Goal: Task Accomplishment & Management: Use online tool/utility

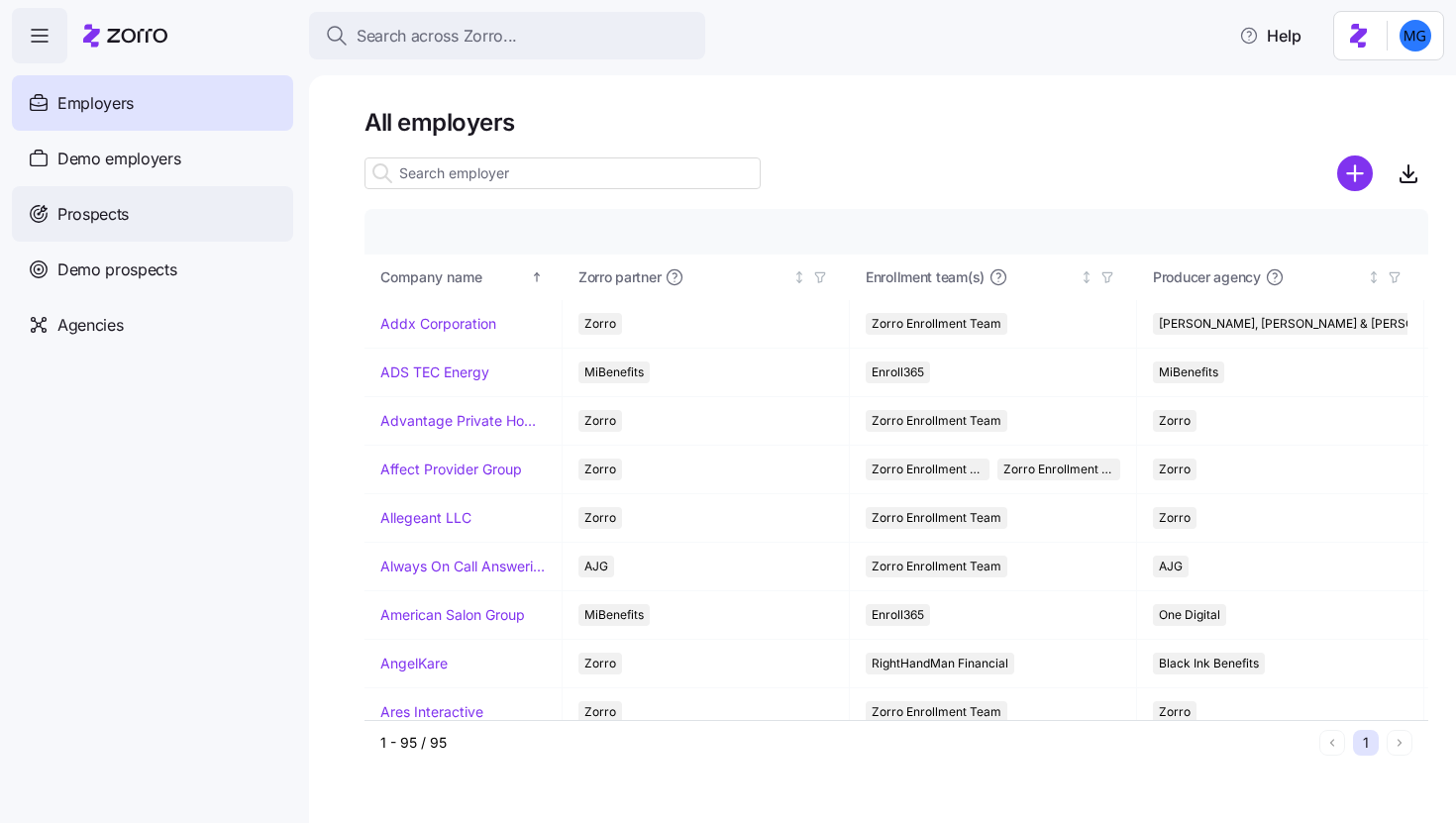
click at [150, 213] on div "Prospects" at bounding box center [153, 214] width 282 height 56
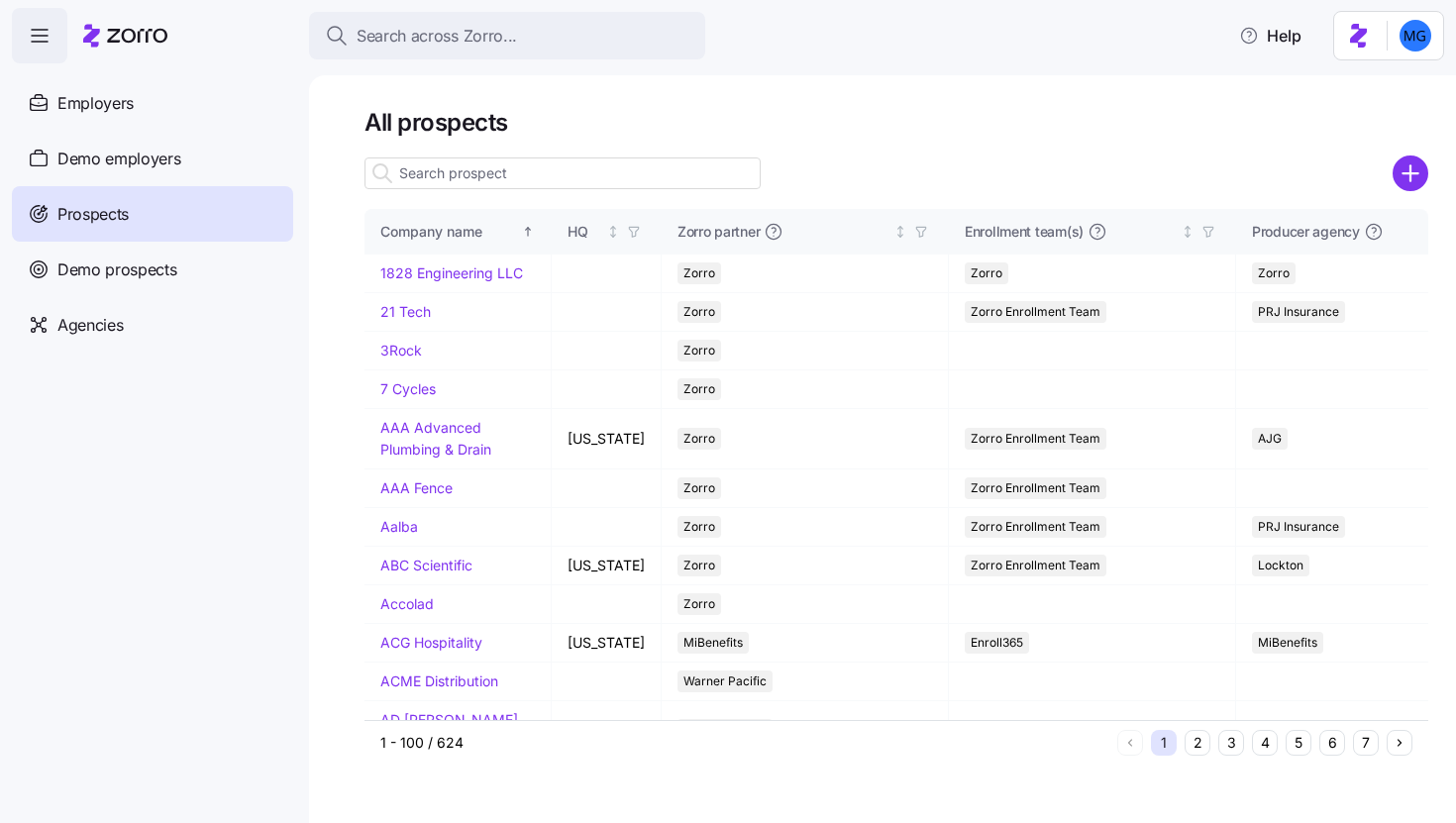
click at [446, 181] on input at bounding box center [562, 174] width 396 height 32
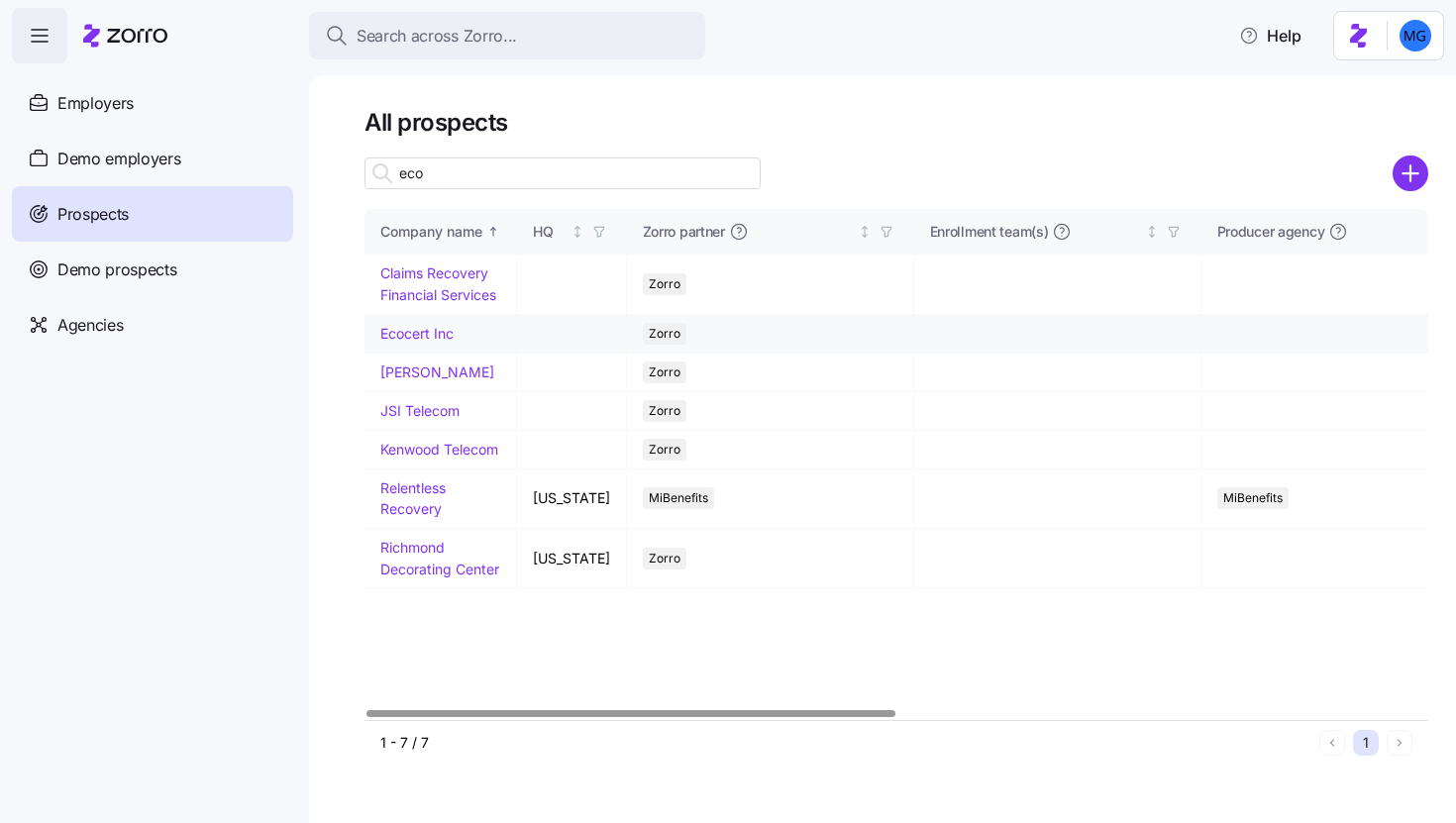
type input "eco"
click at [436, 330] on link "Ecocert Inc" at bounding box center [418, 333] width 73 height 17
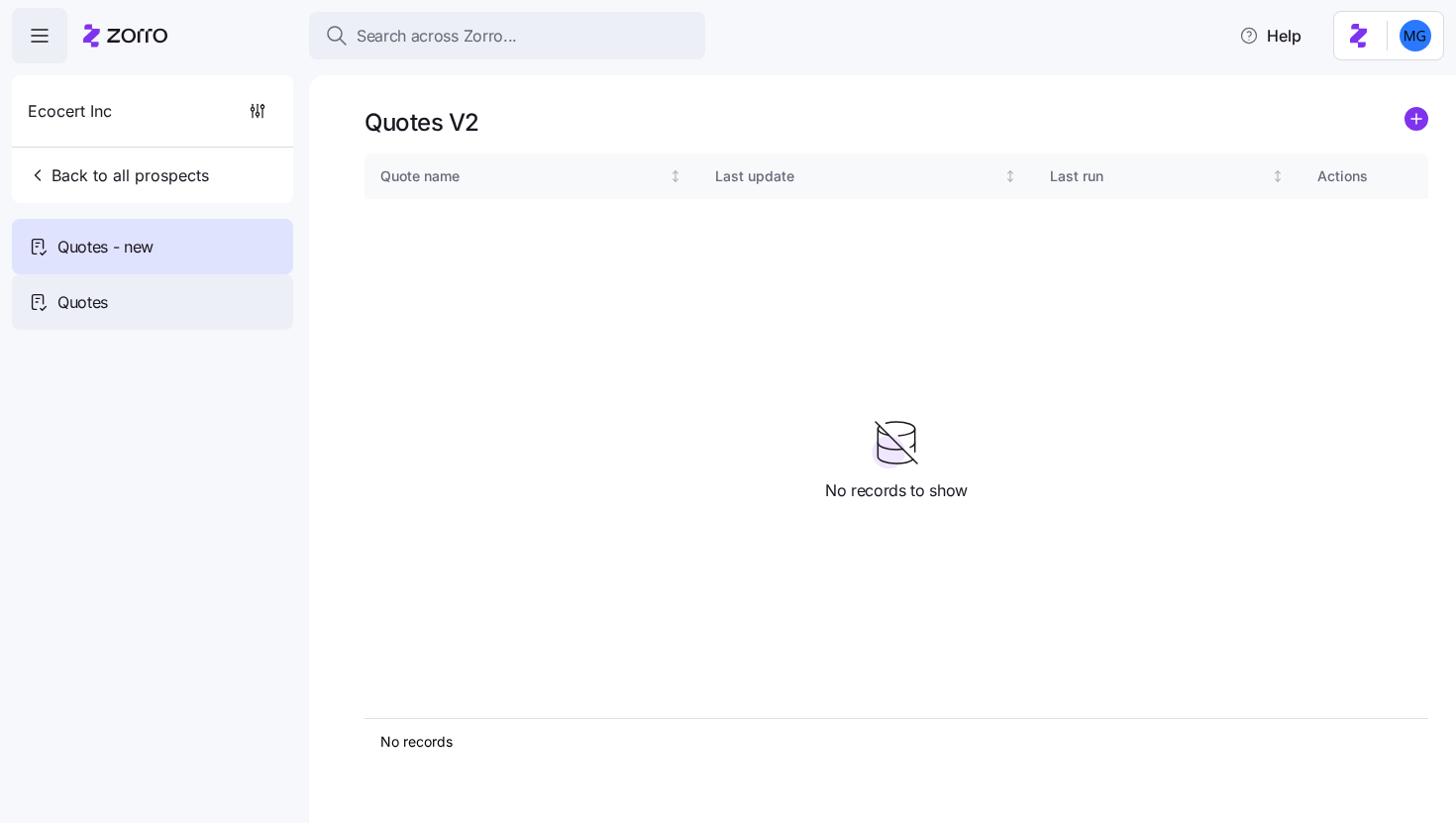
click at [249, 287] on div "Quotes" at bounding box center [153, 302] width 282 height 56
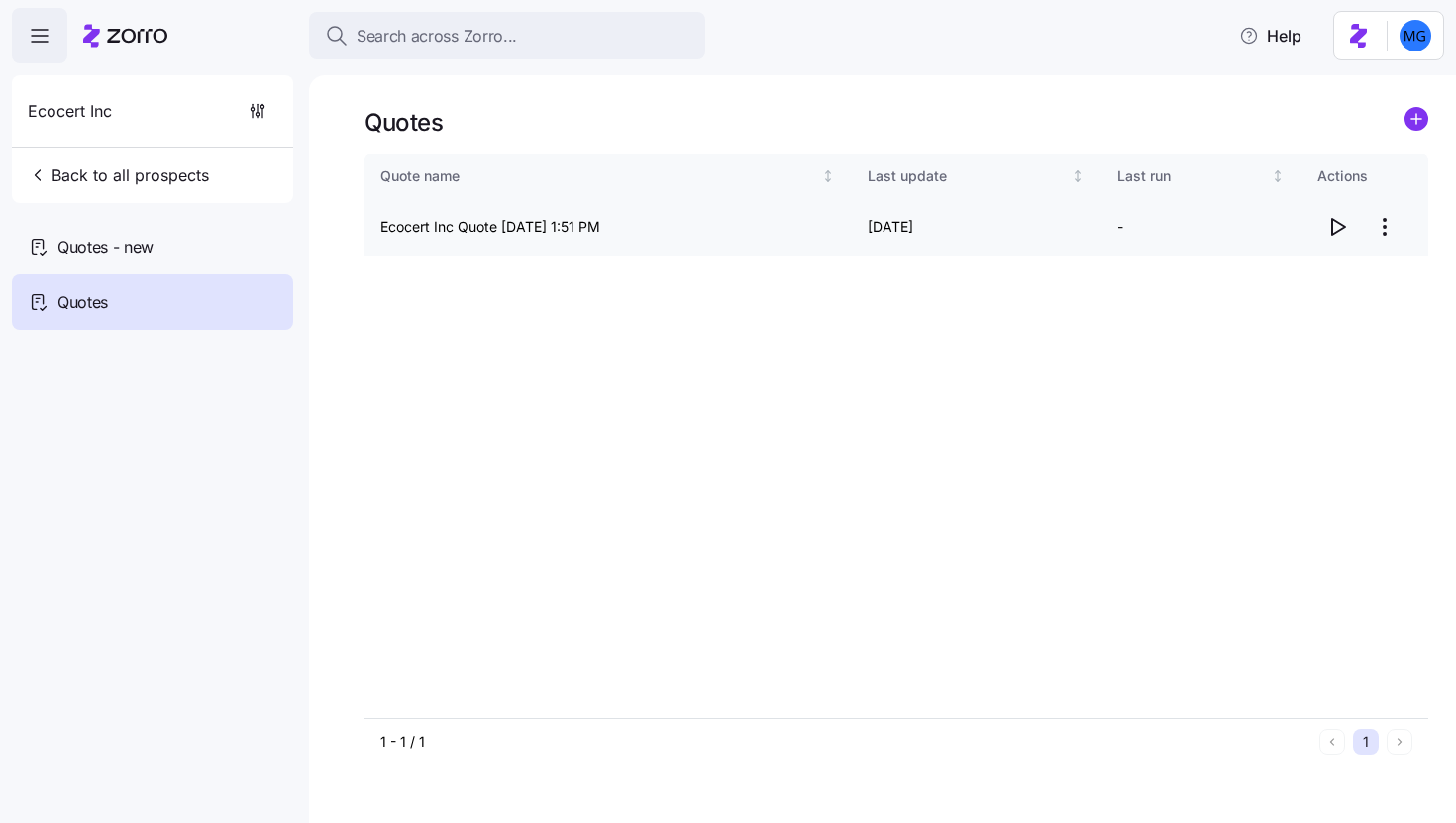
click at [1374, 229] on html "Search across Zorro... Help Ecocert Inc Back to all prospects Quotes - new Quot…" at bounding box center [728, 406] width 1456 height 811
click at [1328, 272] on div "Edit quote" at bounding box center [1305, 276] width 182 height 32
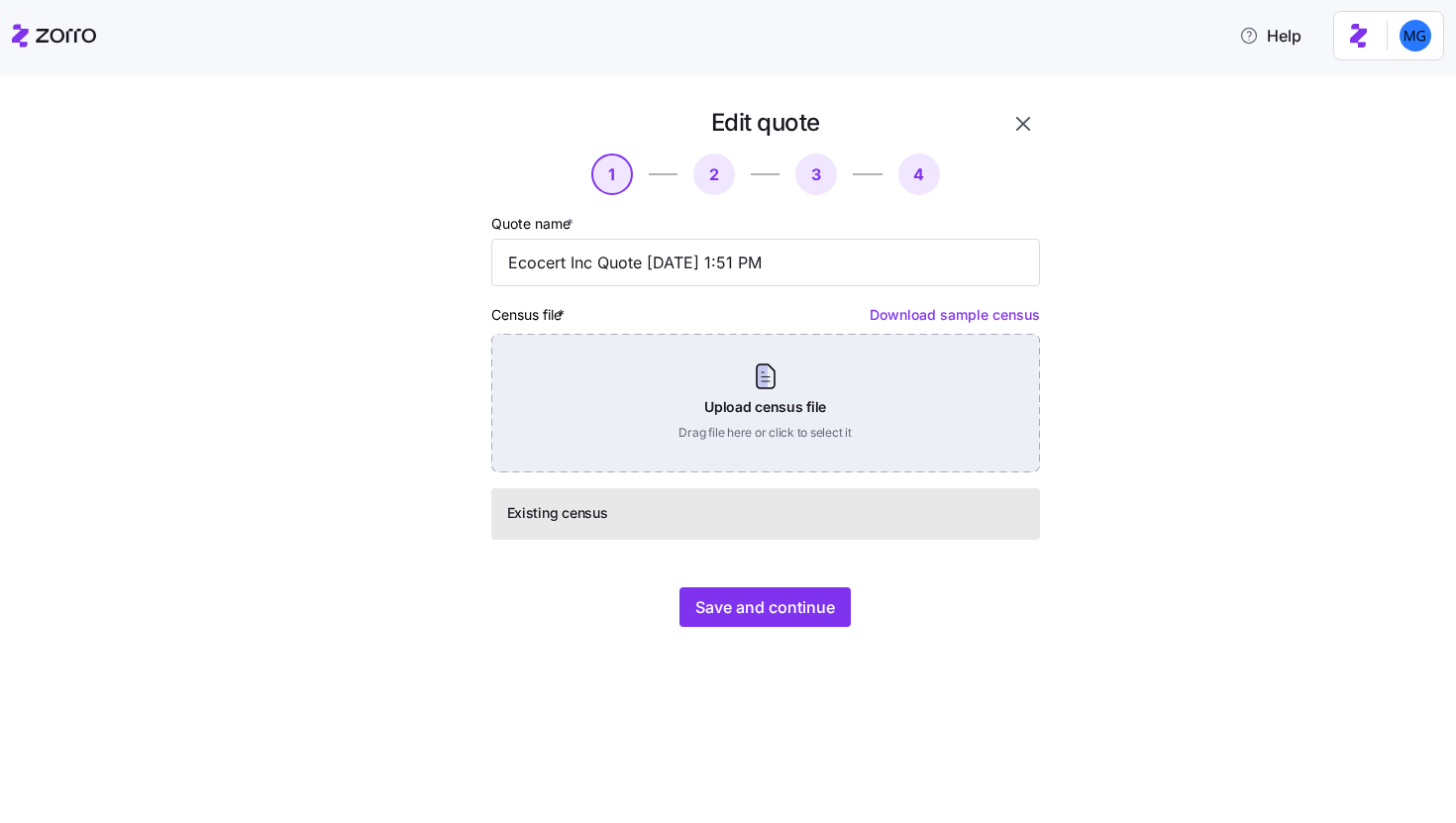
click at [777, 434] on div "Upload census file Drag file here or click to select it" at bounding box center [765, 404] width 548 height 139
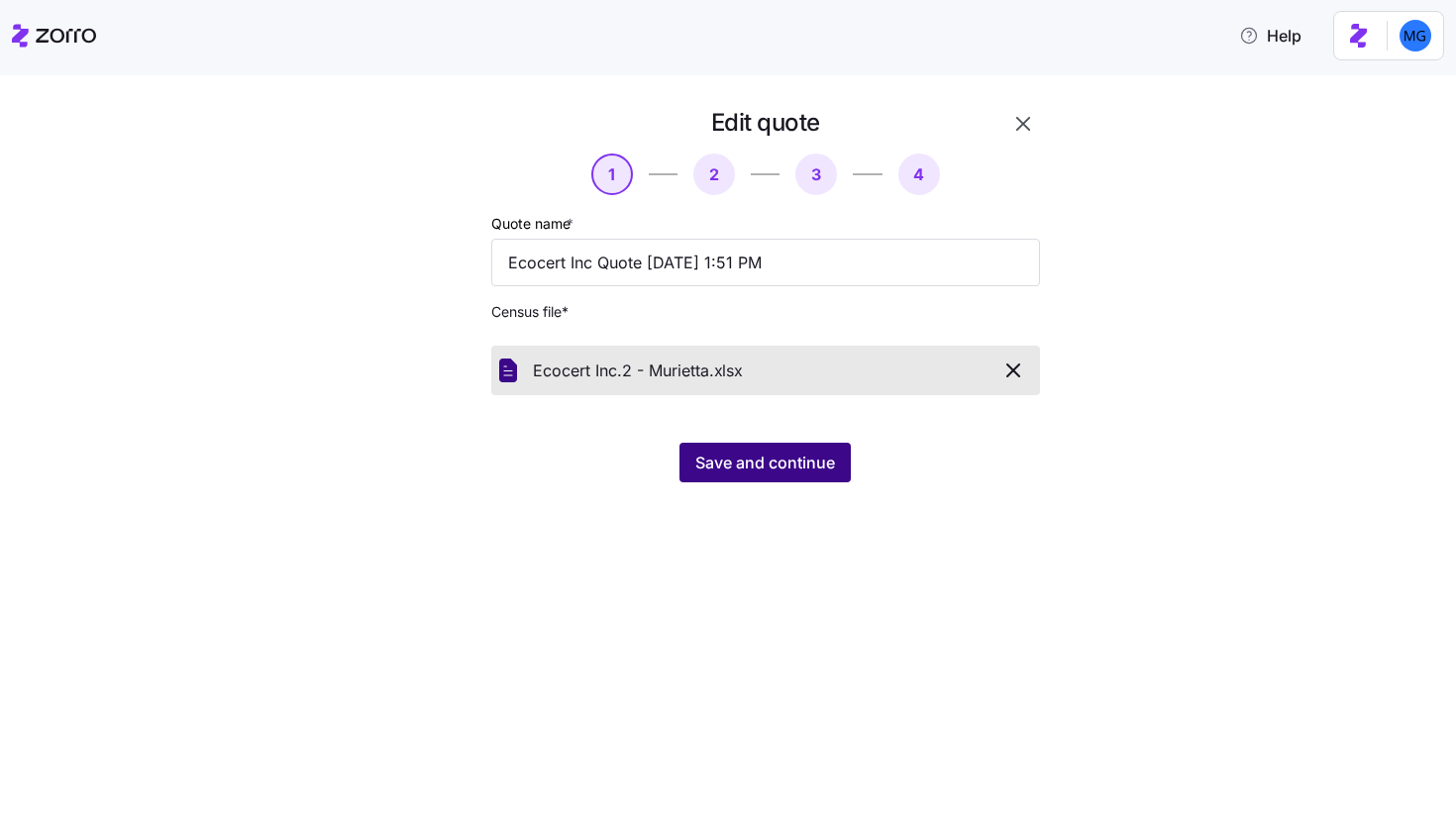
click at [753, 474] on button "Save and continue" at bounding box center [765, 462] width 172 height 40
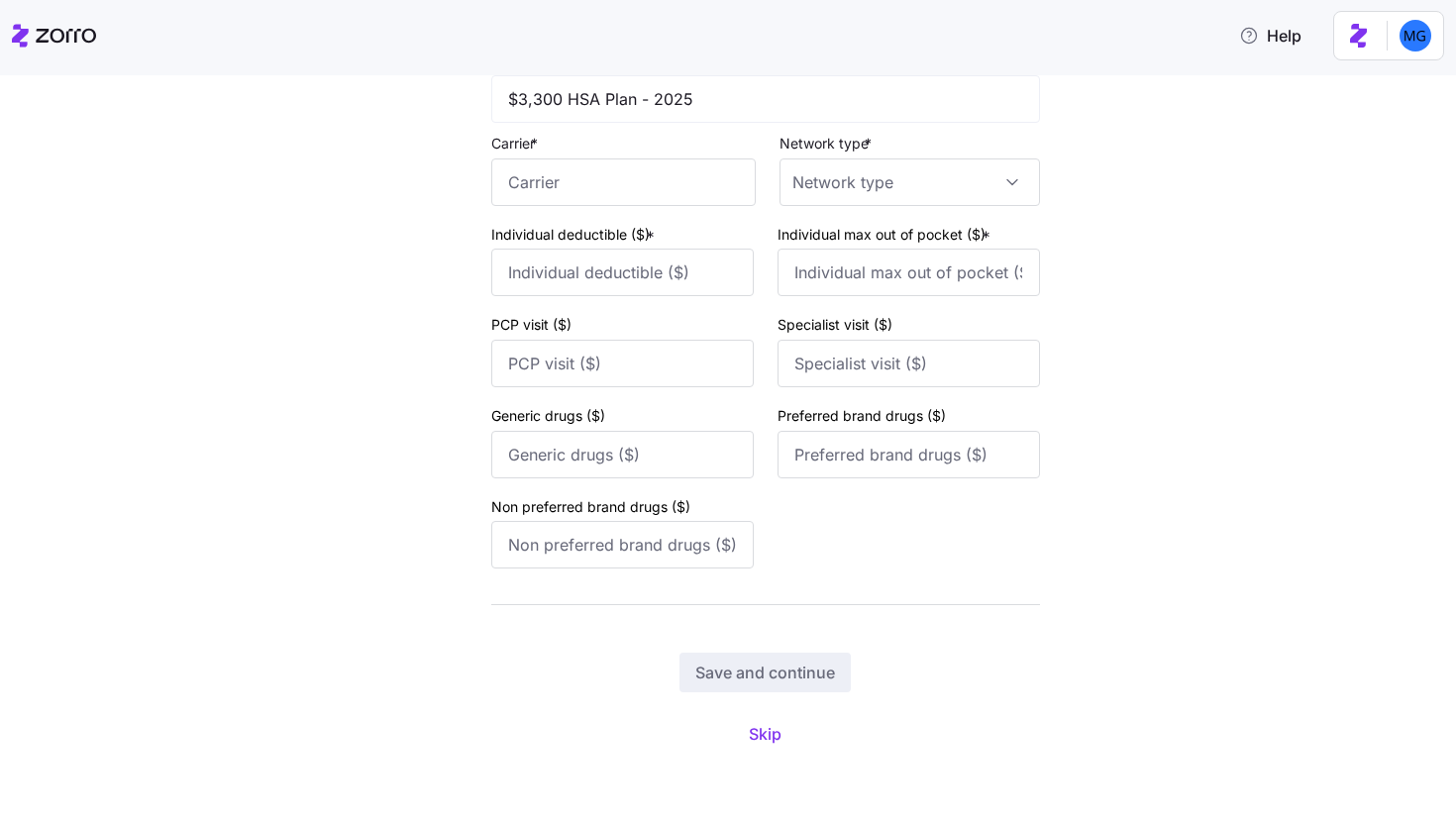
scroll to position [1359, 0]
click at [767, 731] on span "Skip" at bounding box center [765, 734] width 33 height 24
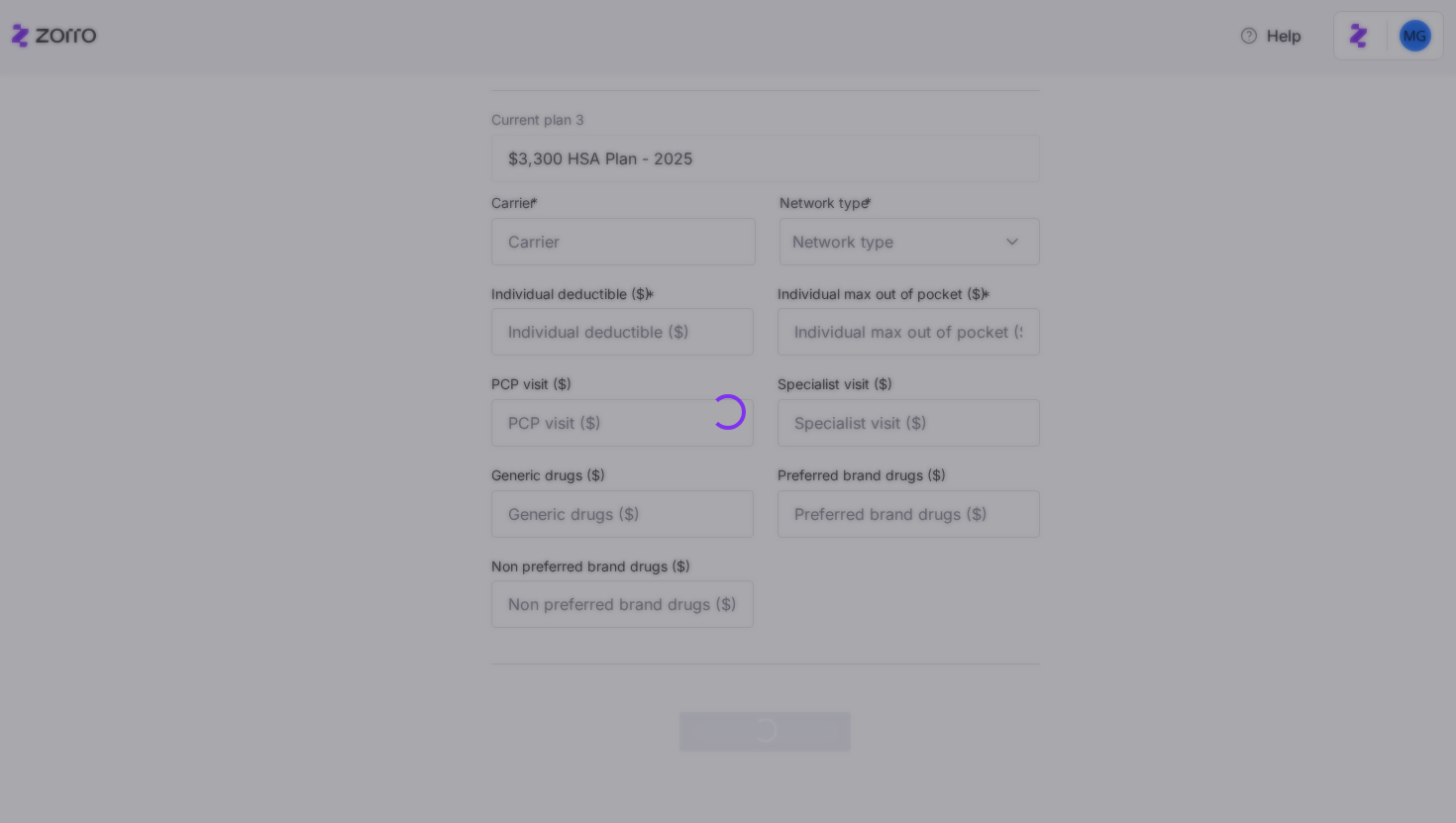
scroll to position [0, 0]
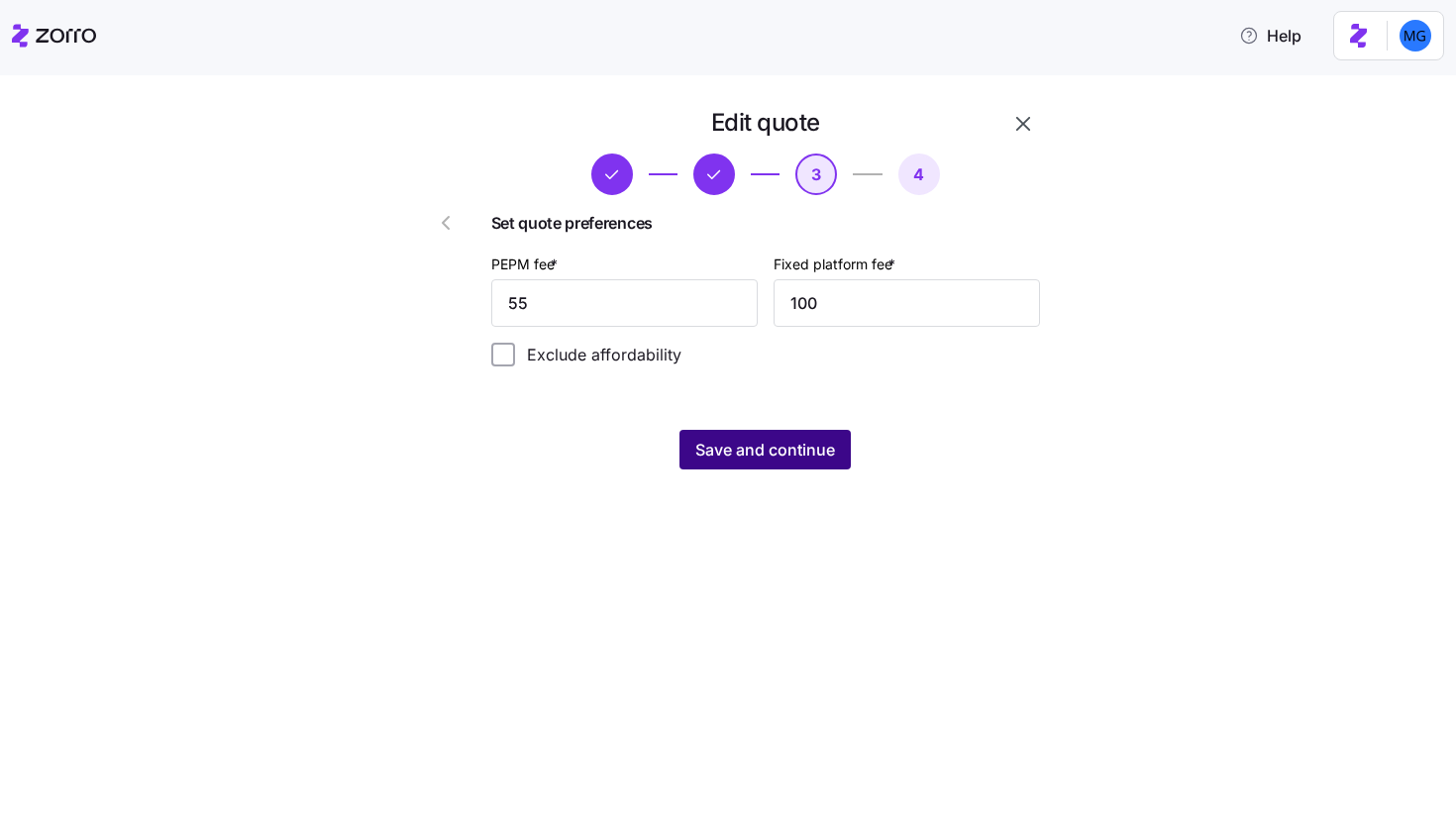
click at [790, 457] on span "Save and continue" at bounding box center [765, 449] width 140 height 24
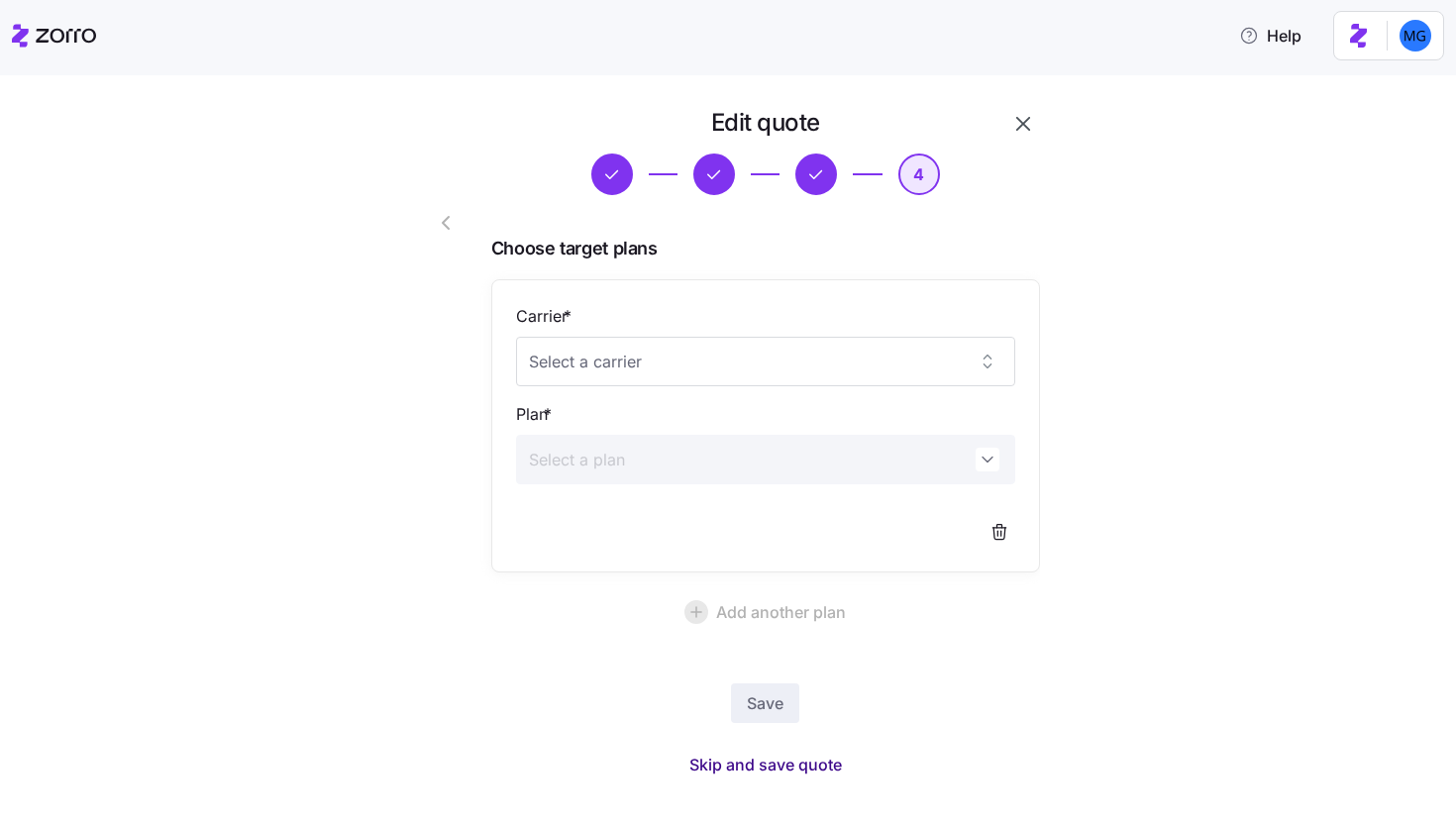
click at [802, 758] on span "Skip and save quote" at bounding box center [766, 764] width 153 height 24
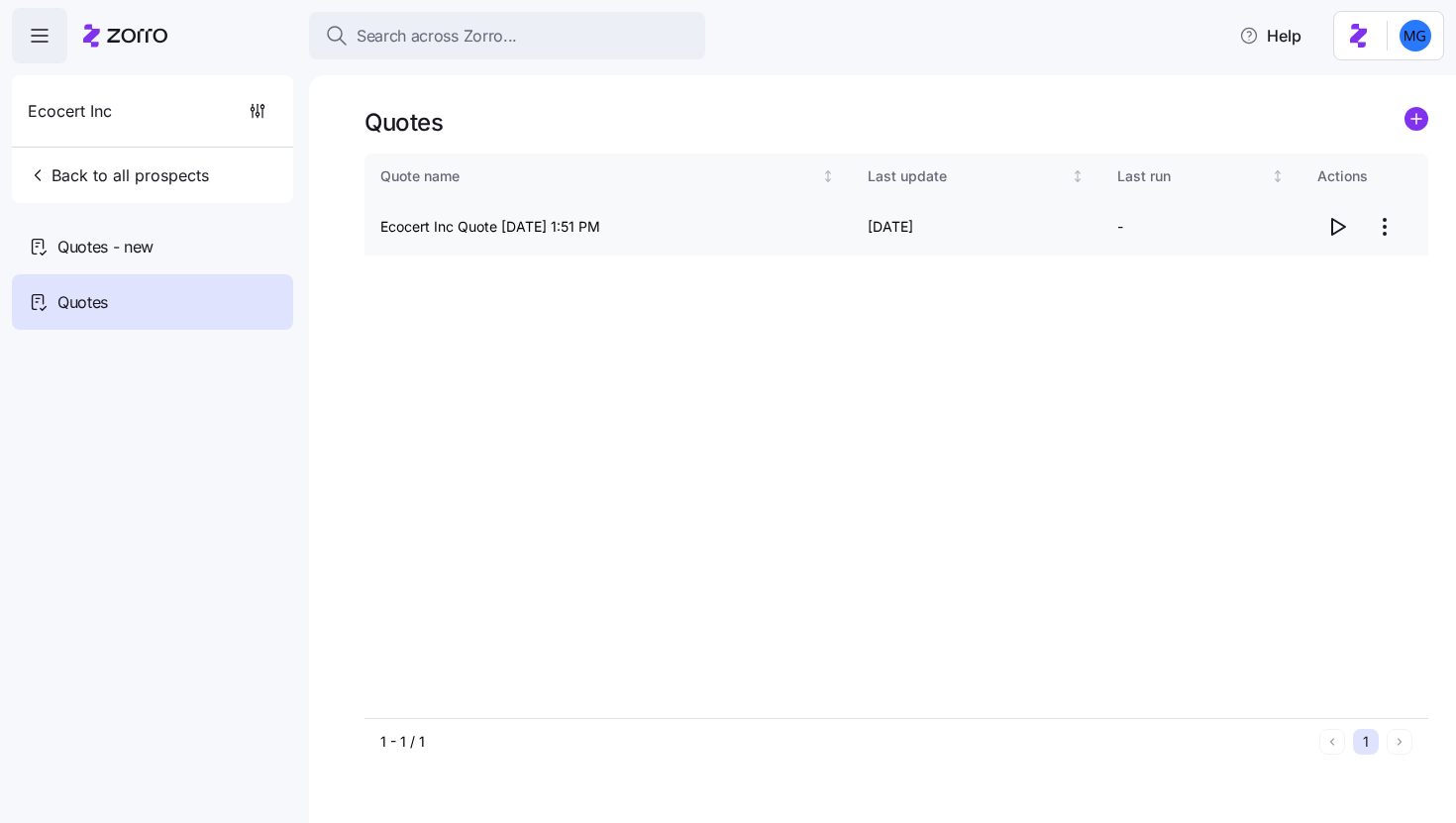
click at [1336, 233] on icon "button" at bounding box center [1338, 227] width 13 height 16
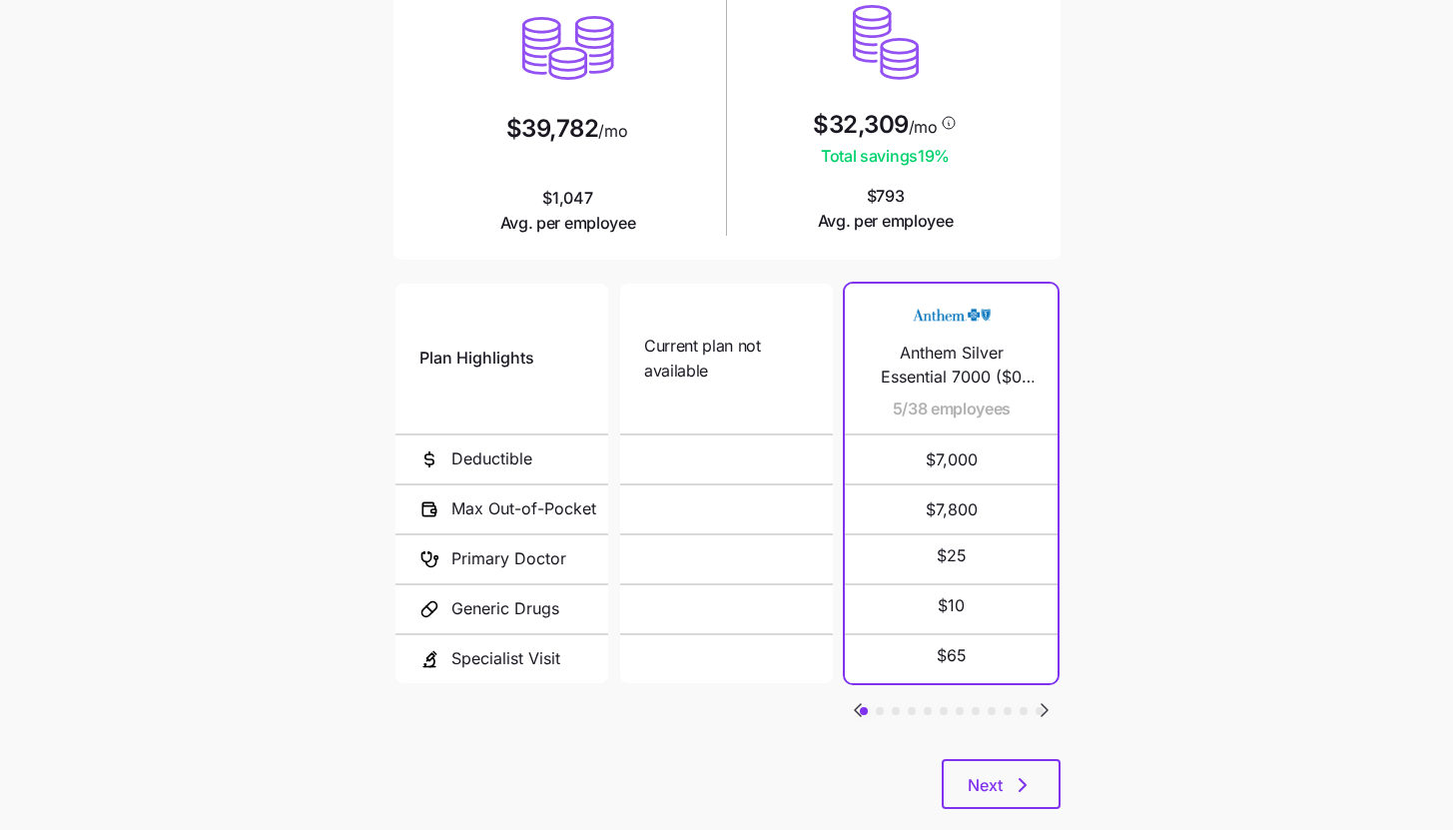
scroll to position [260, 0]
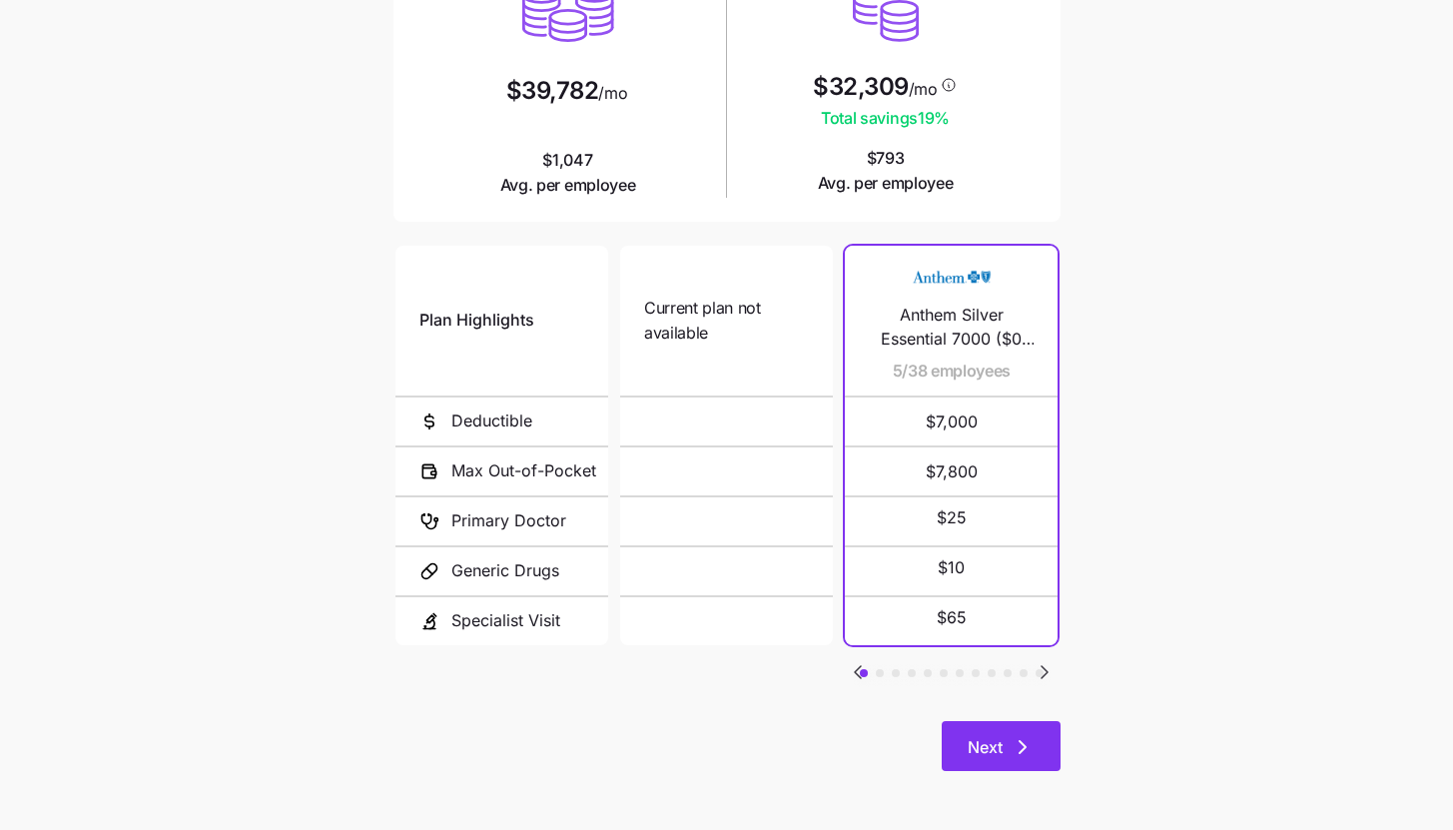
click at [1029, 751] on icon "button" at bounding box center [1023, 747] width 24 height 24
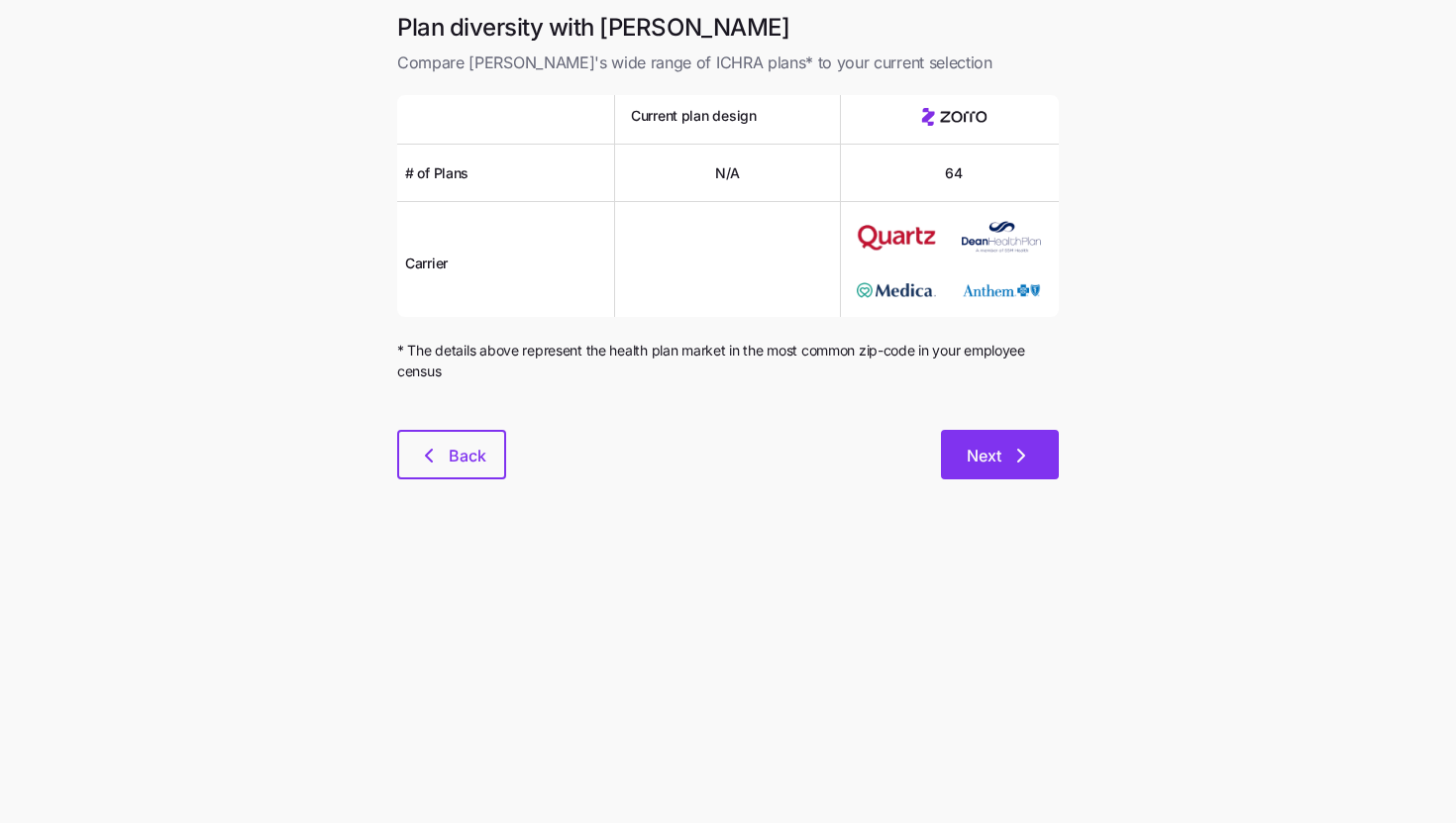
click at [1020, 476] on button "Next" at bounding box center [1000, 454] width 118 height 50
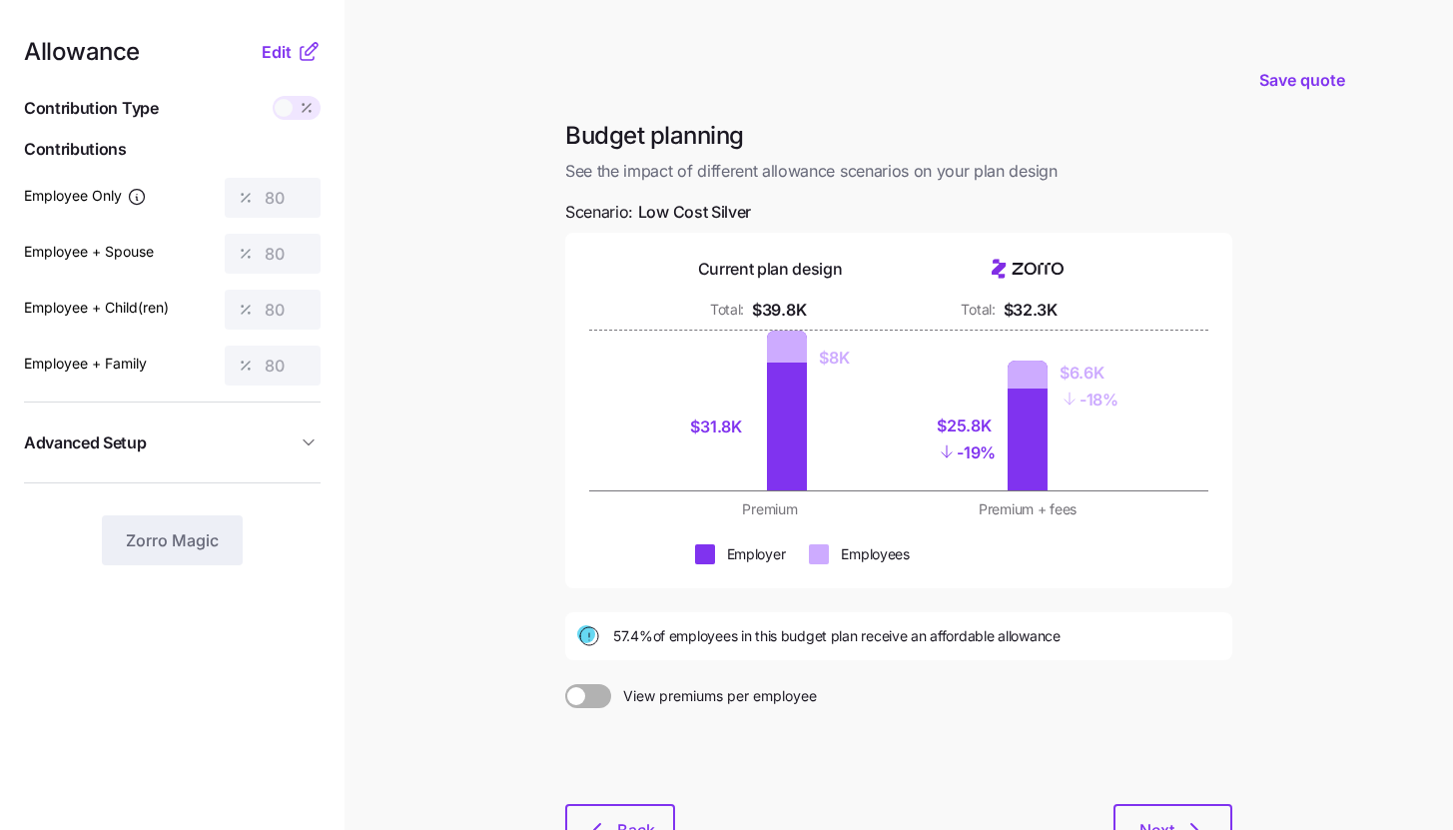
click at [266, 72] on div "Allowance Edit Contribution Type Use classes Contributions Employee Only 80 Emp…" at bounding box center [172, 302] width 297 height 525
click at [274, 61] on span "Edit" at bounding box center [277, 52] width 30 height 24
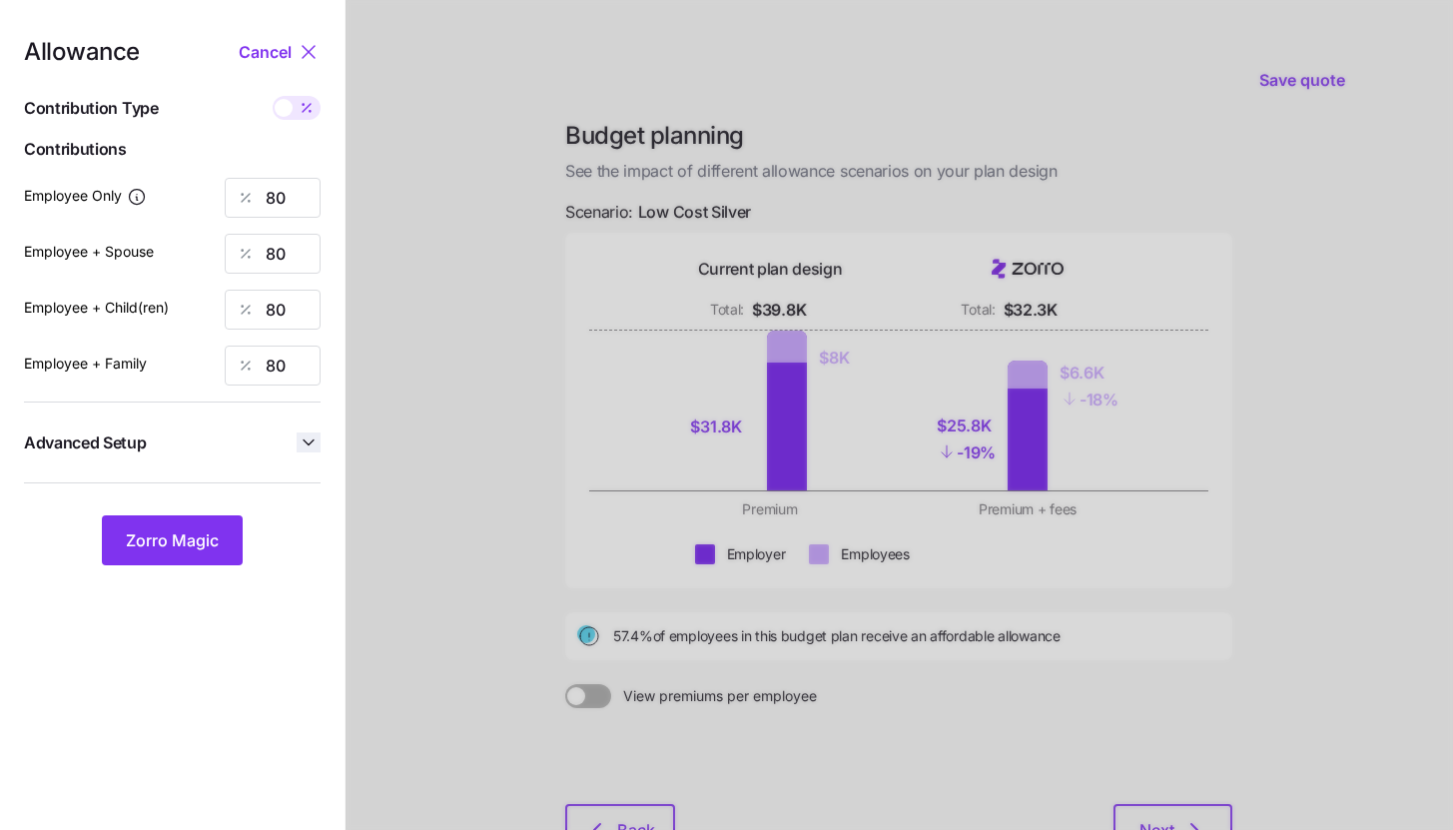
click at [308, 445] on icon "button" at bounding box center [309, 442] width 20 height 20
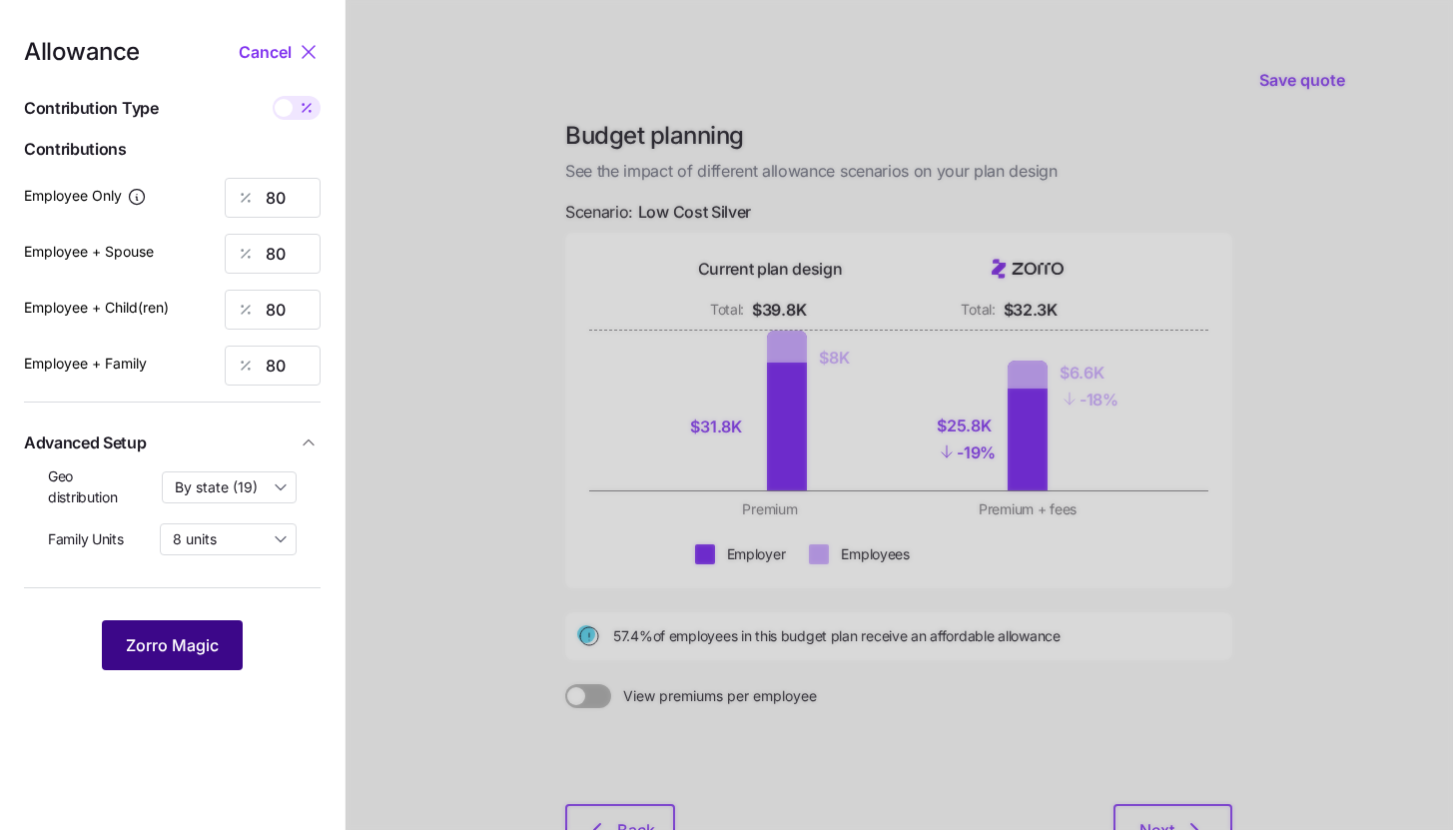
click at [231, 642] on button "Zorro Magic" at bounding box center [172, 645] width 141 height 50
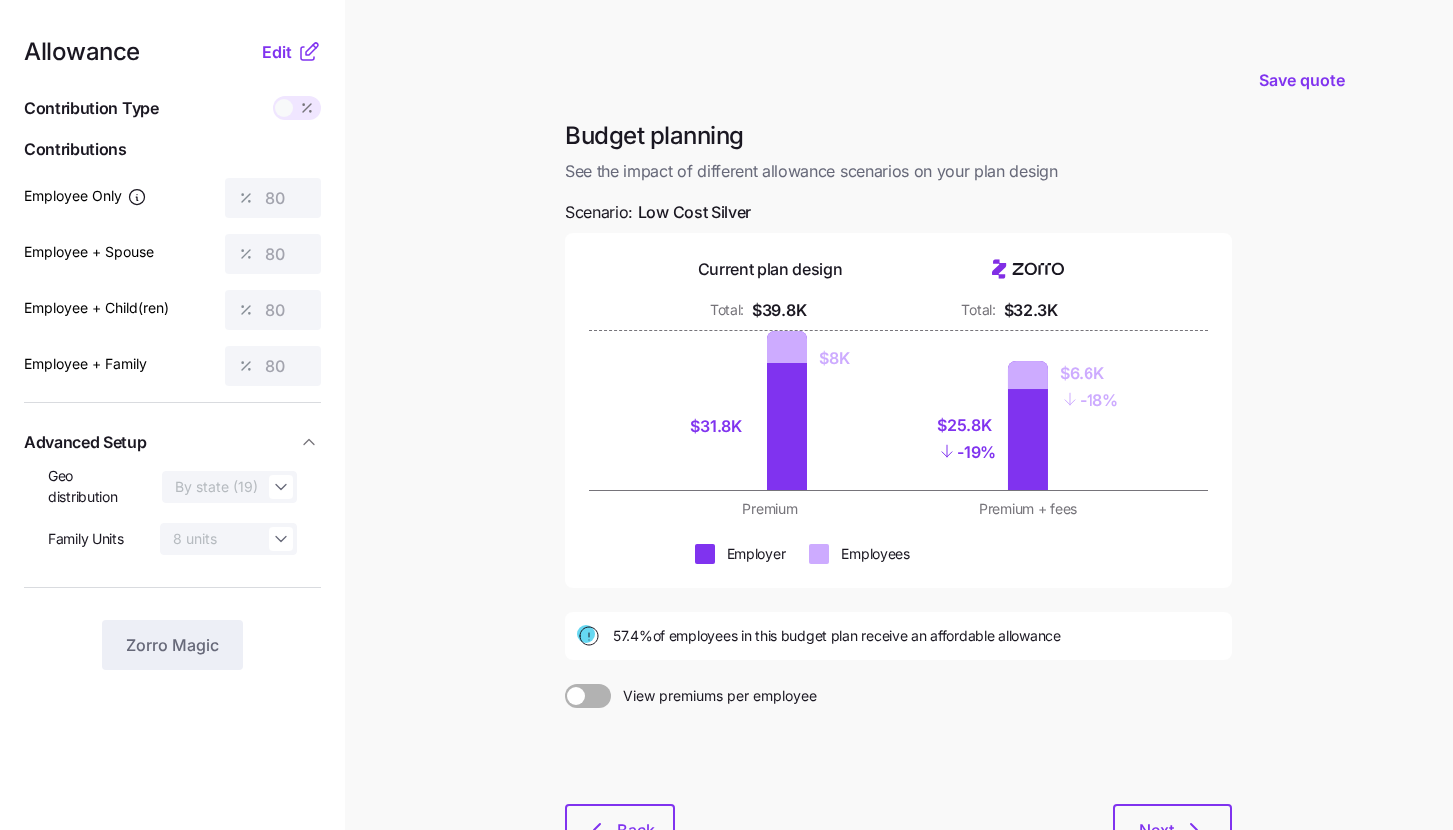
click at [297, 45] on icon at bounding box center [309, 52] width 24 height 24
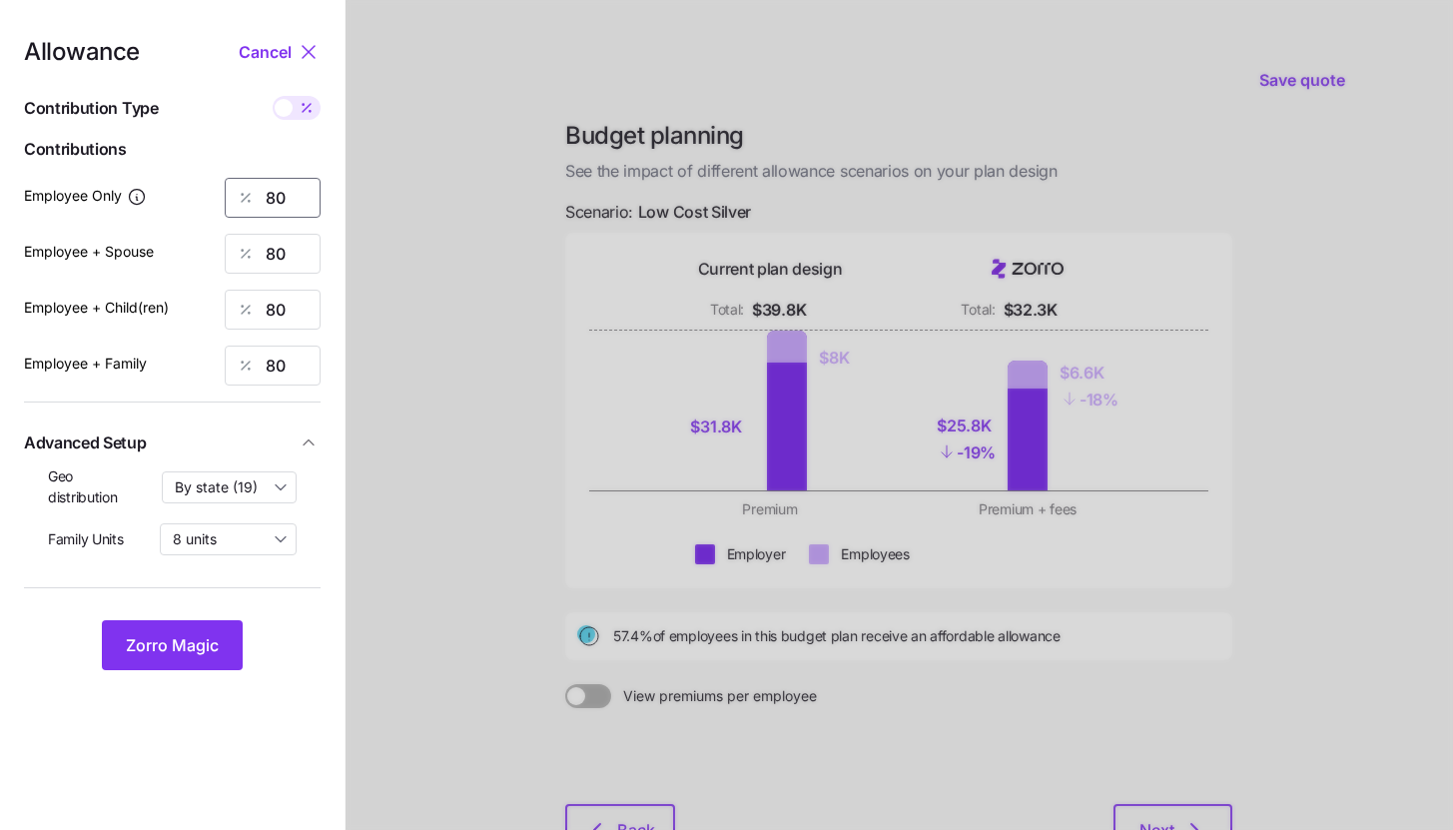
click at [291, 197] on input "80" at bounding box center [273, 198] width 96 height 40
click at [211, 658] on button "Zorro Magic" at bounding box center [172, 645] width 141 height 50
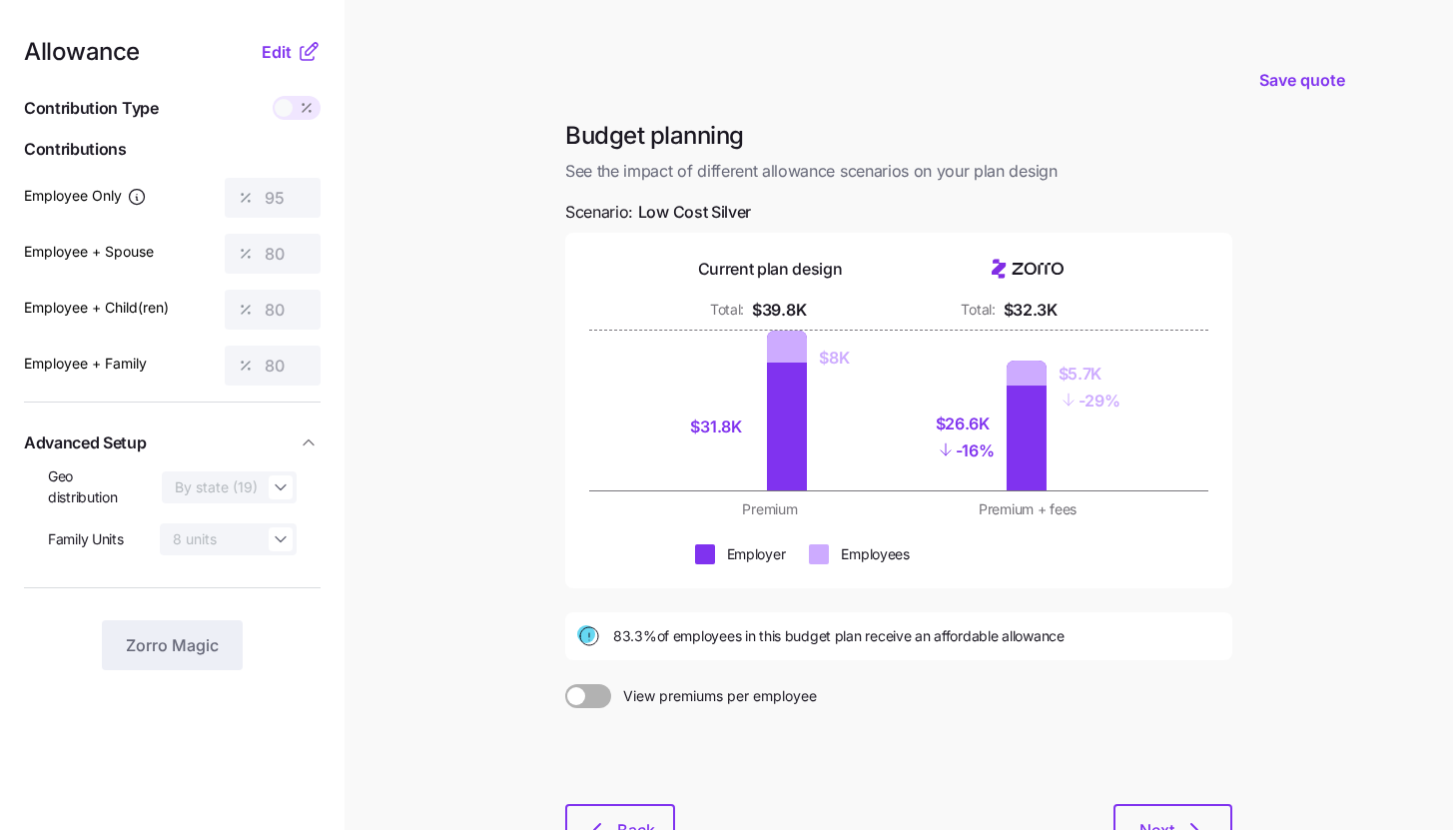
click at [298, 52] on icon at bounding box center [309, 52] width 24 height 24
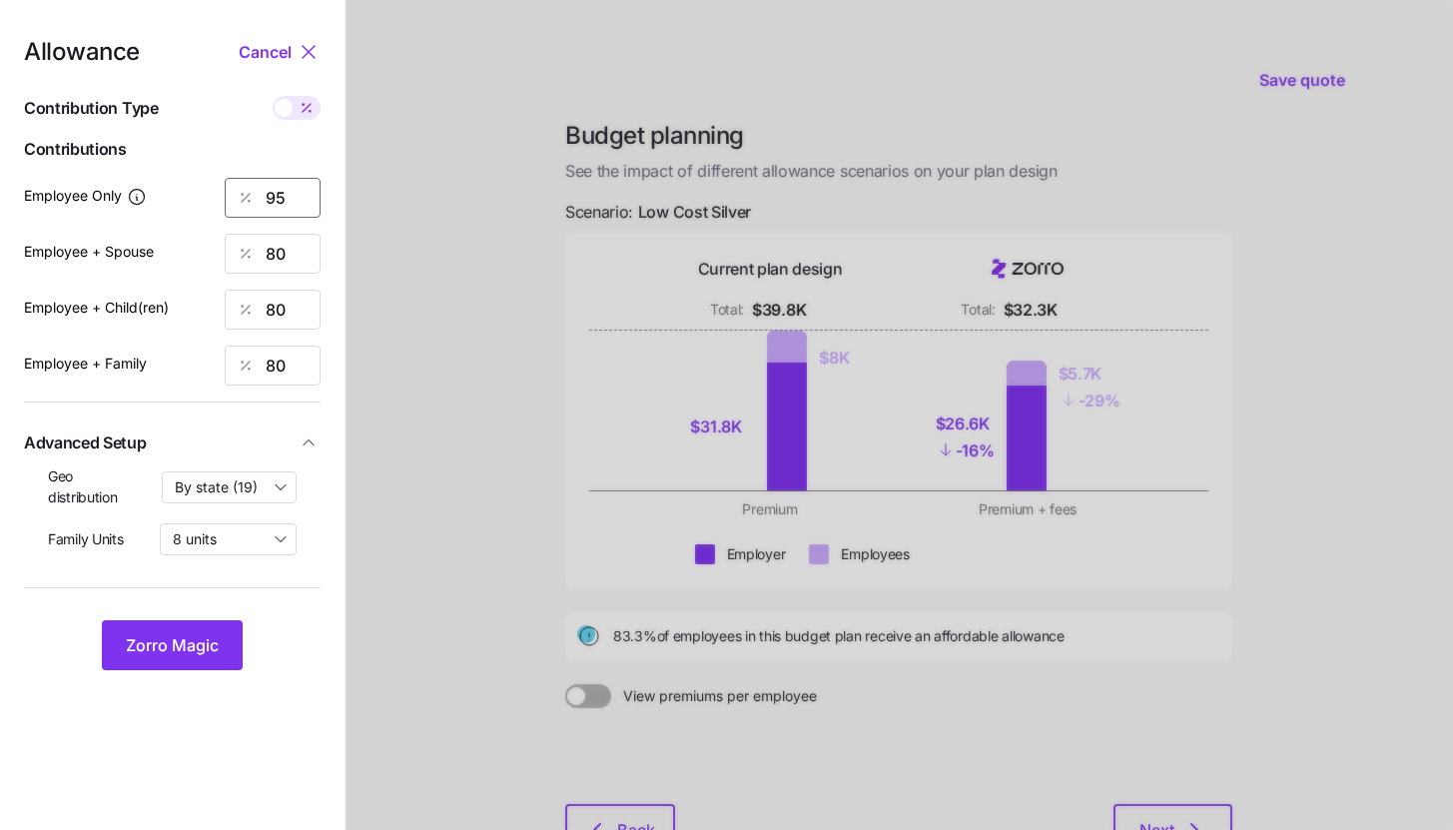
click at [286, 202] on input "95" at bounding box center [273, 198] width 96 height 40
click at [207, 654] on span "Zorro Magic" at bounding box center [172, 645] width 93 height 24
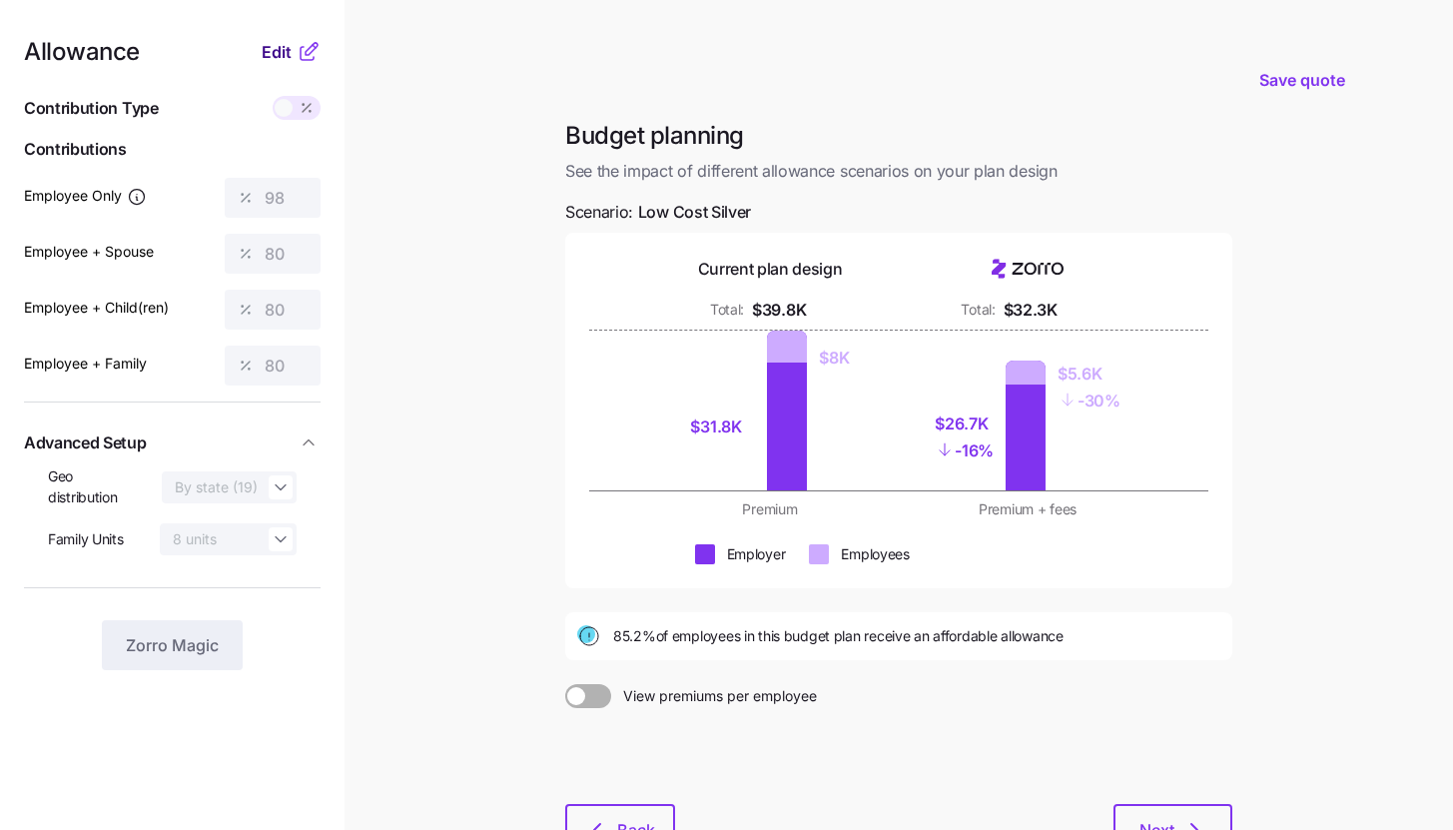
click at [295, 51] on button "Edit" at bounding box center [279, 52] width 35 height 24
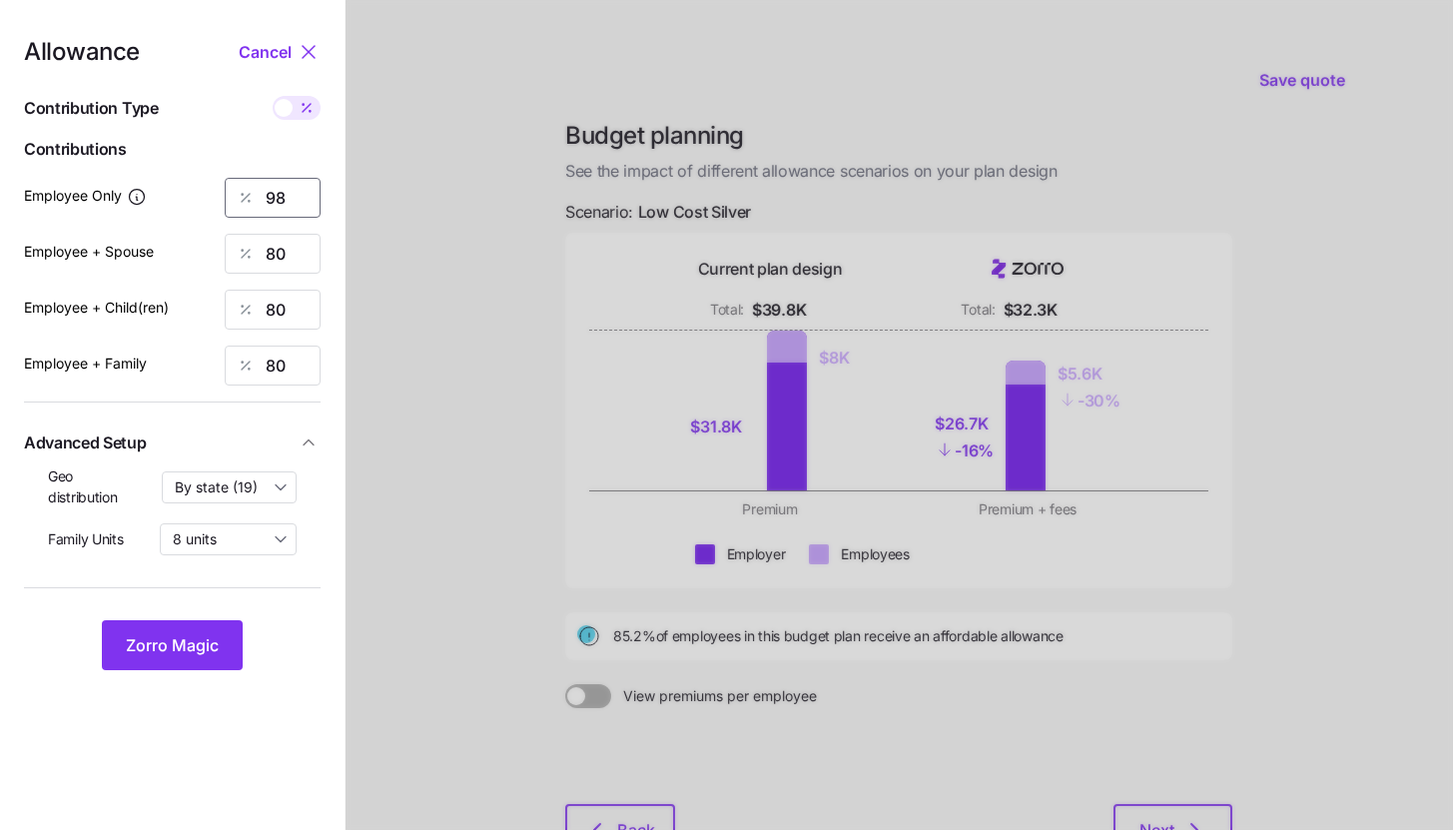
click at [298, 200] on input "98" at bounding box center [273, 198] width 96 height 40
type input "100"
click at [177, 631] on button "Zorro Magic" at bounding box center [172, 645] width 141 height 50
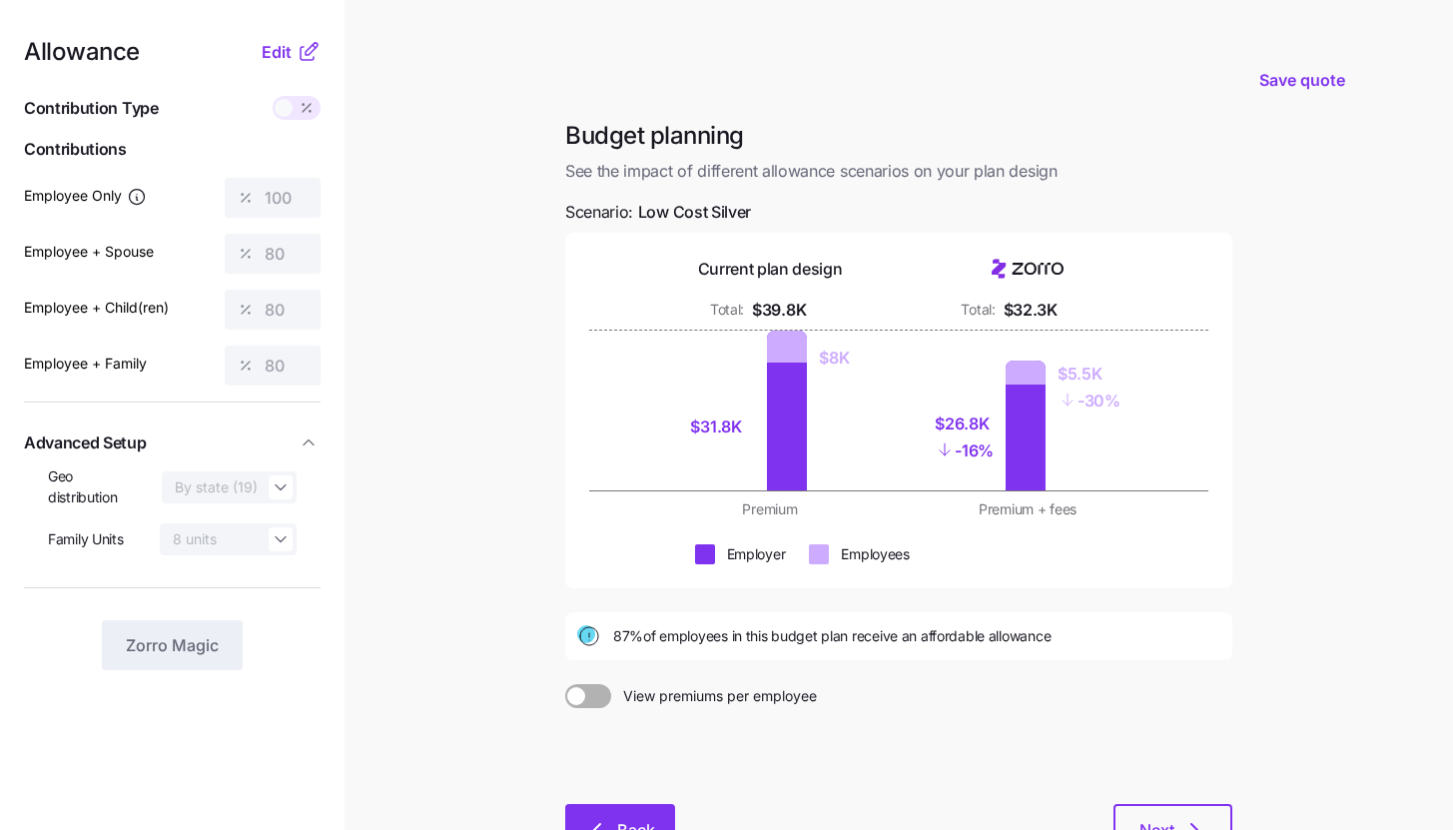
click at [621, 813] on button "Back" at bounding box center [620, 829] width 110 height 50
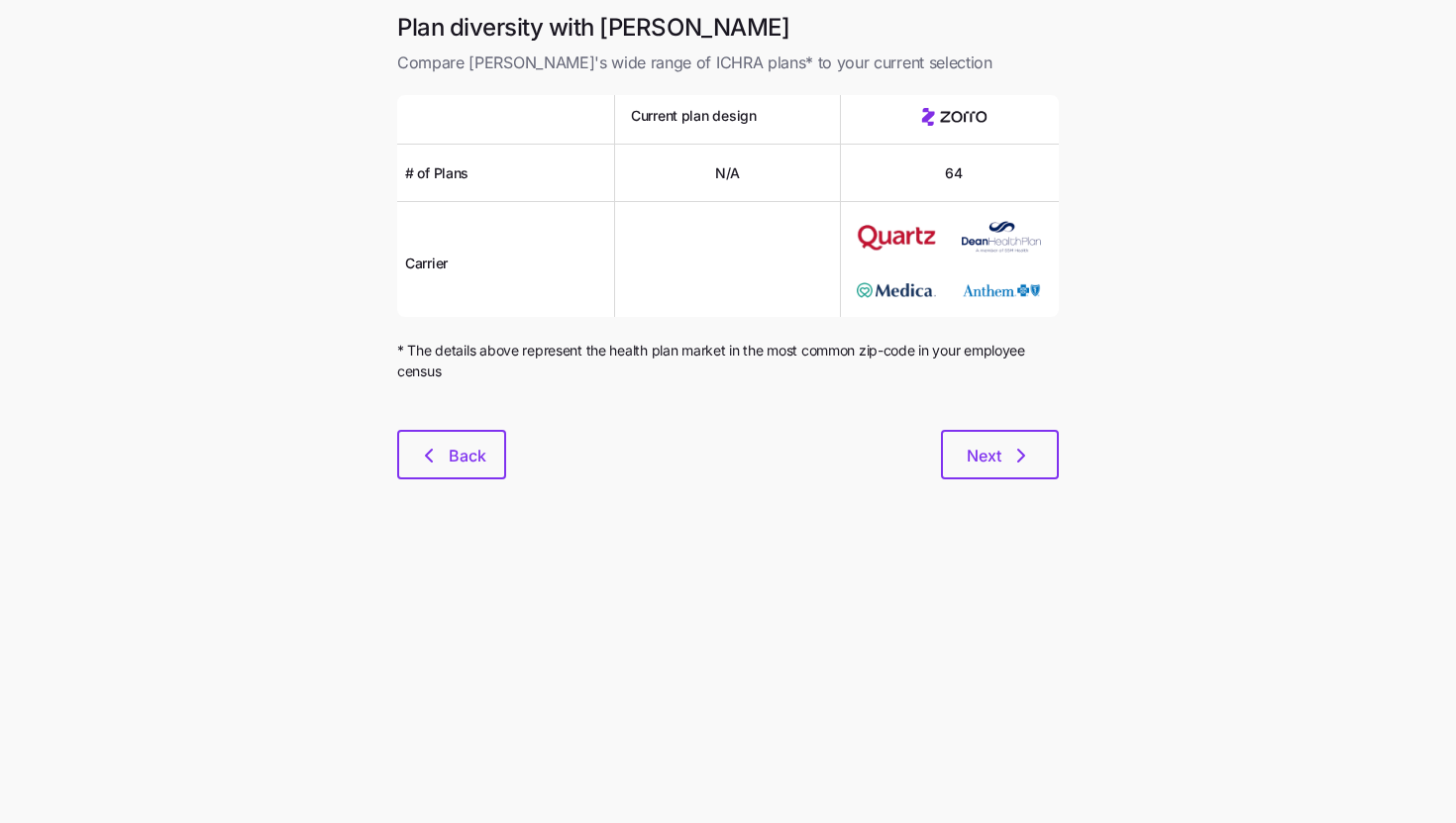
click at [460, 423] on div at bounding box center [727, 417] width 662 height 24
click at [459, 444] on span "Back" at bounding box center [467, 455] width 38 height 24
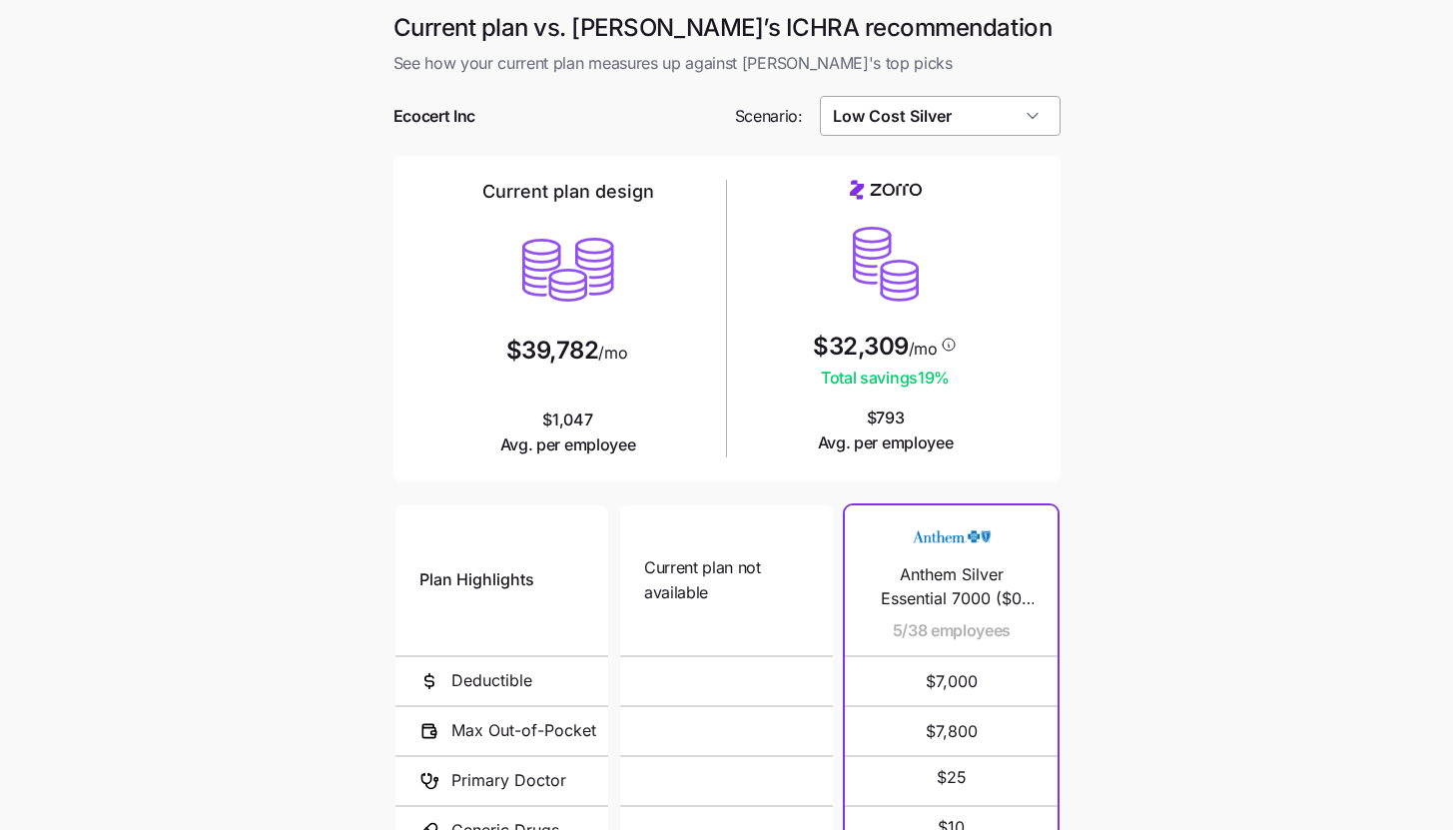
click at [980, 118] on input "Low Cost Silver" at bounding box center [940, 116] width 241 height 40
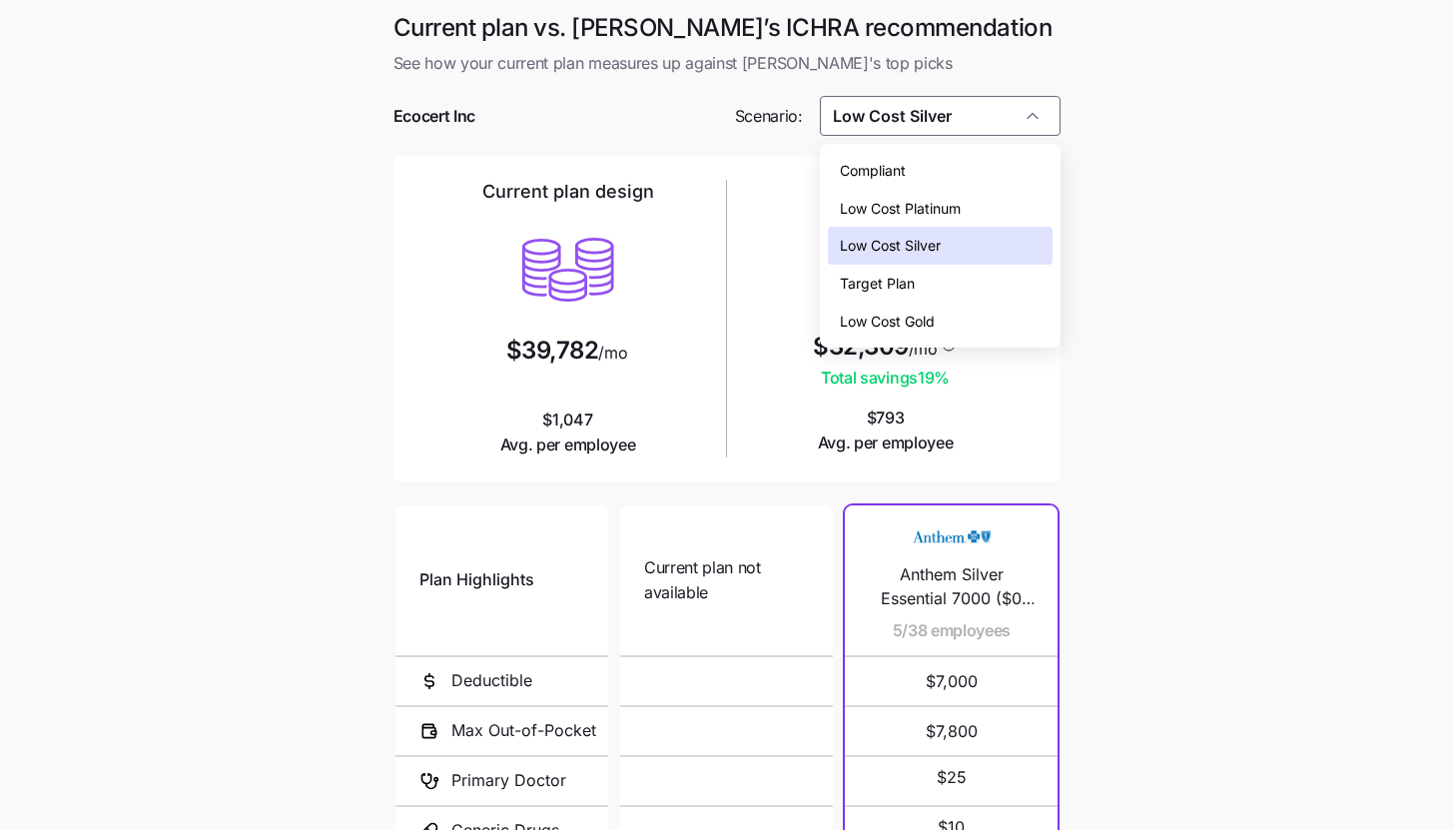
click at [939, 179] on div "Compliant" at bounding box center [940, 171] width 225 height 38
type input "Compliant"
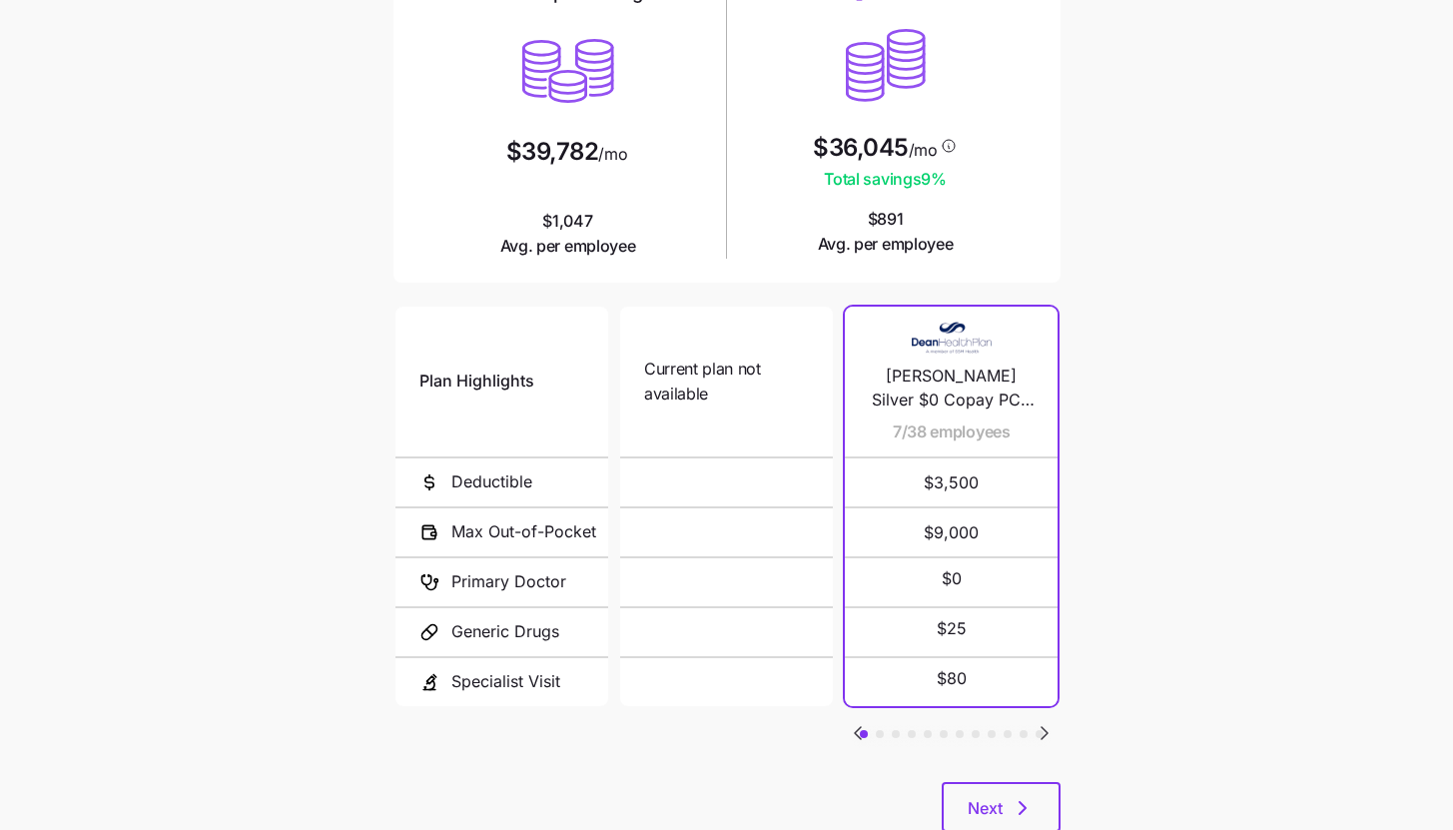
scroll to position [260, 0]
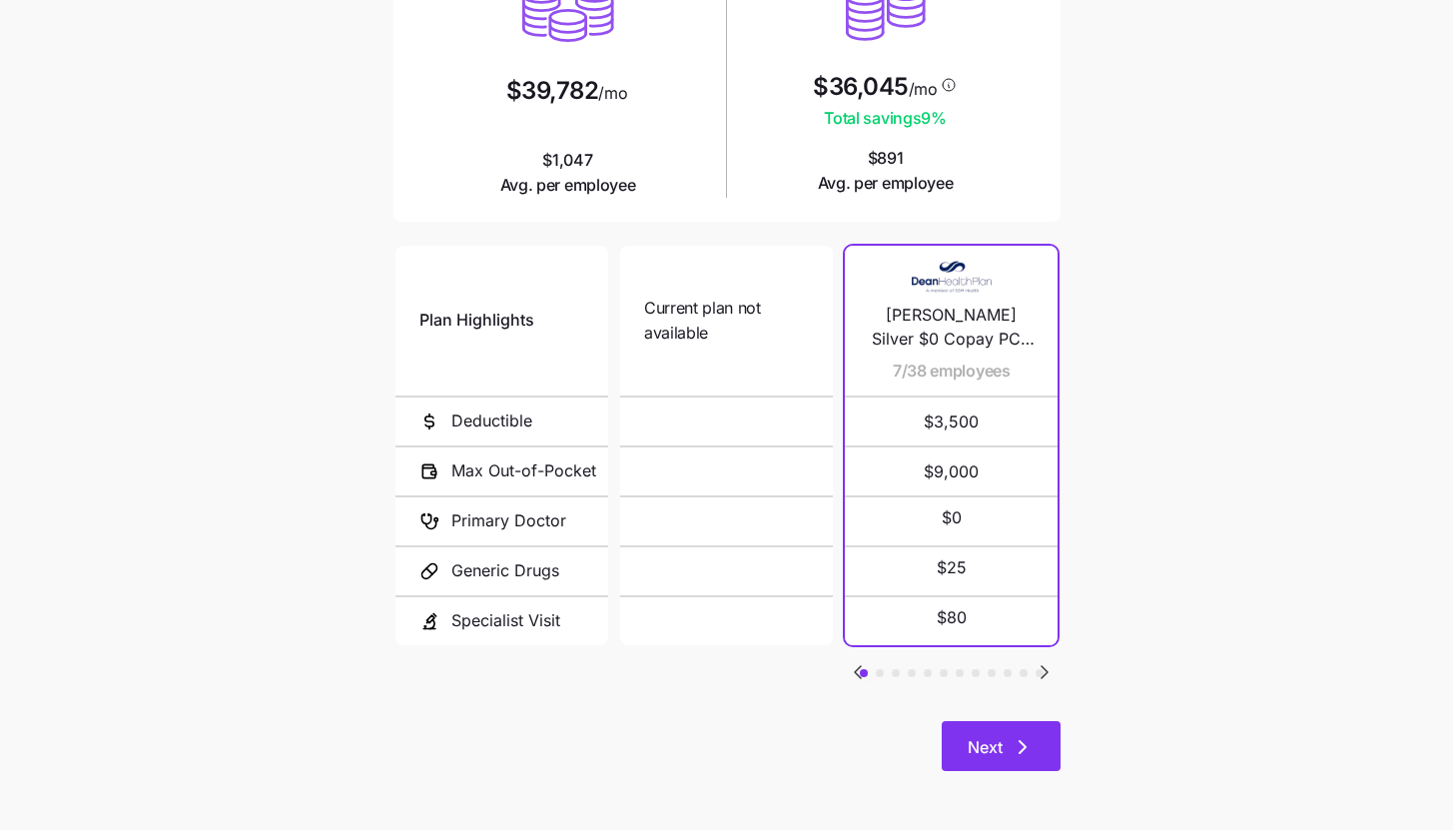
click at [1038, 730] on button "Next" at bounding box center [1001, 746] width 119 height 50
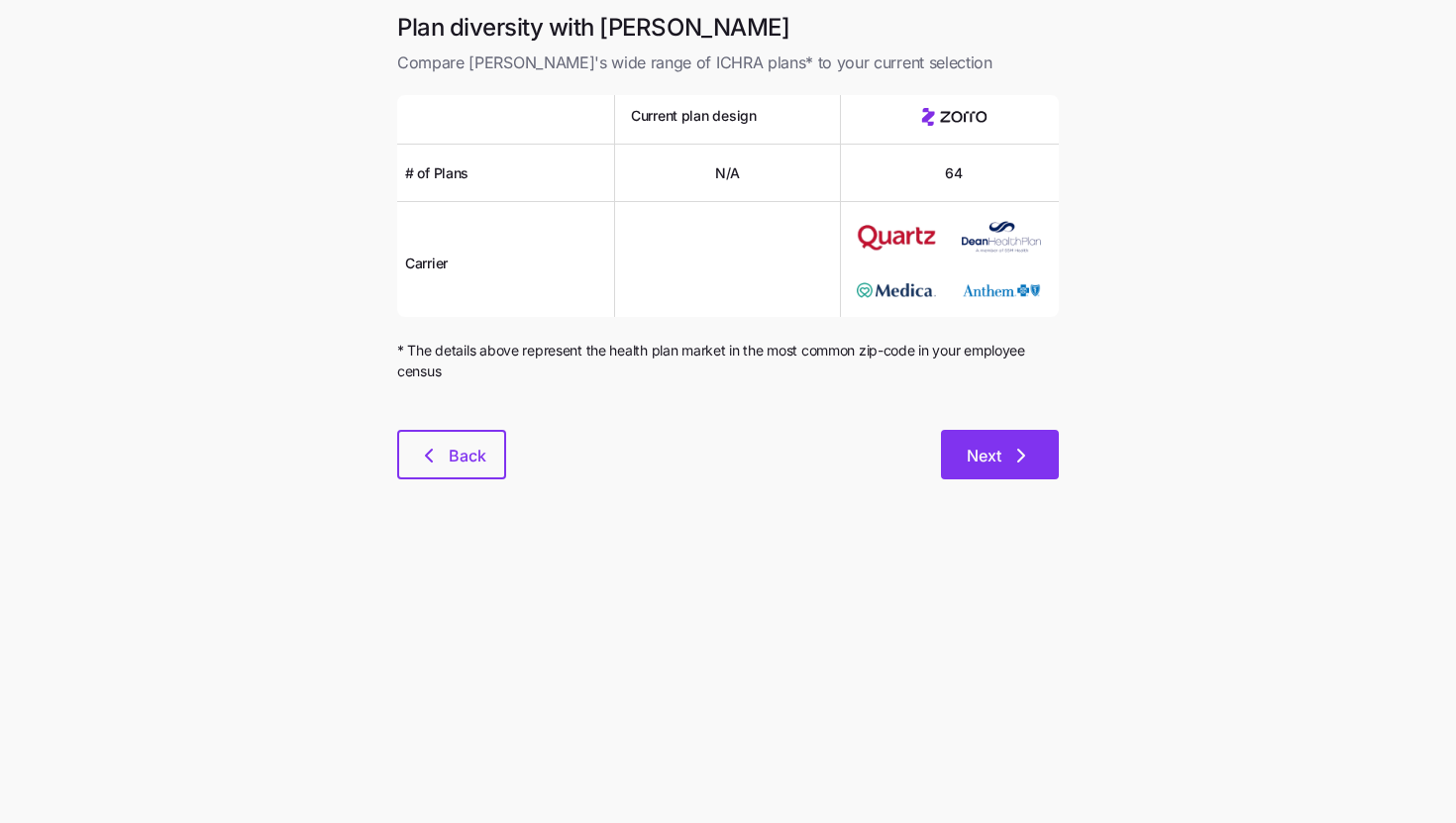
click at [941, 464] on button "Next" at bounding box center [1000, 454] width 118 height 50
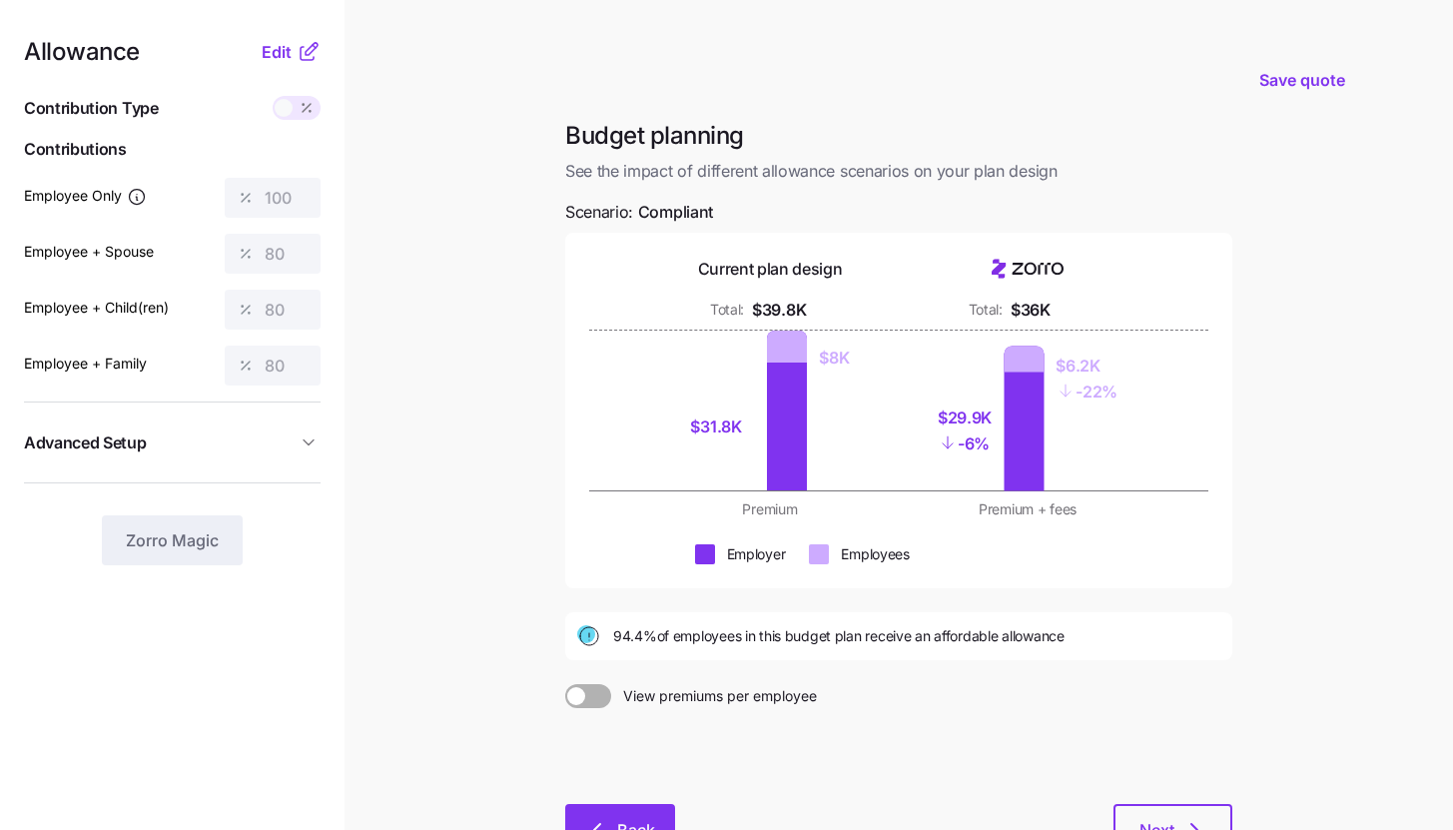
click at [610, 817] on button "Back" at bounding box center [620, 829] width 110 height 50
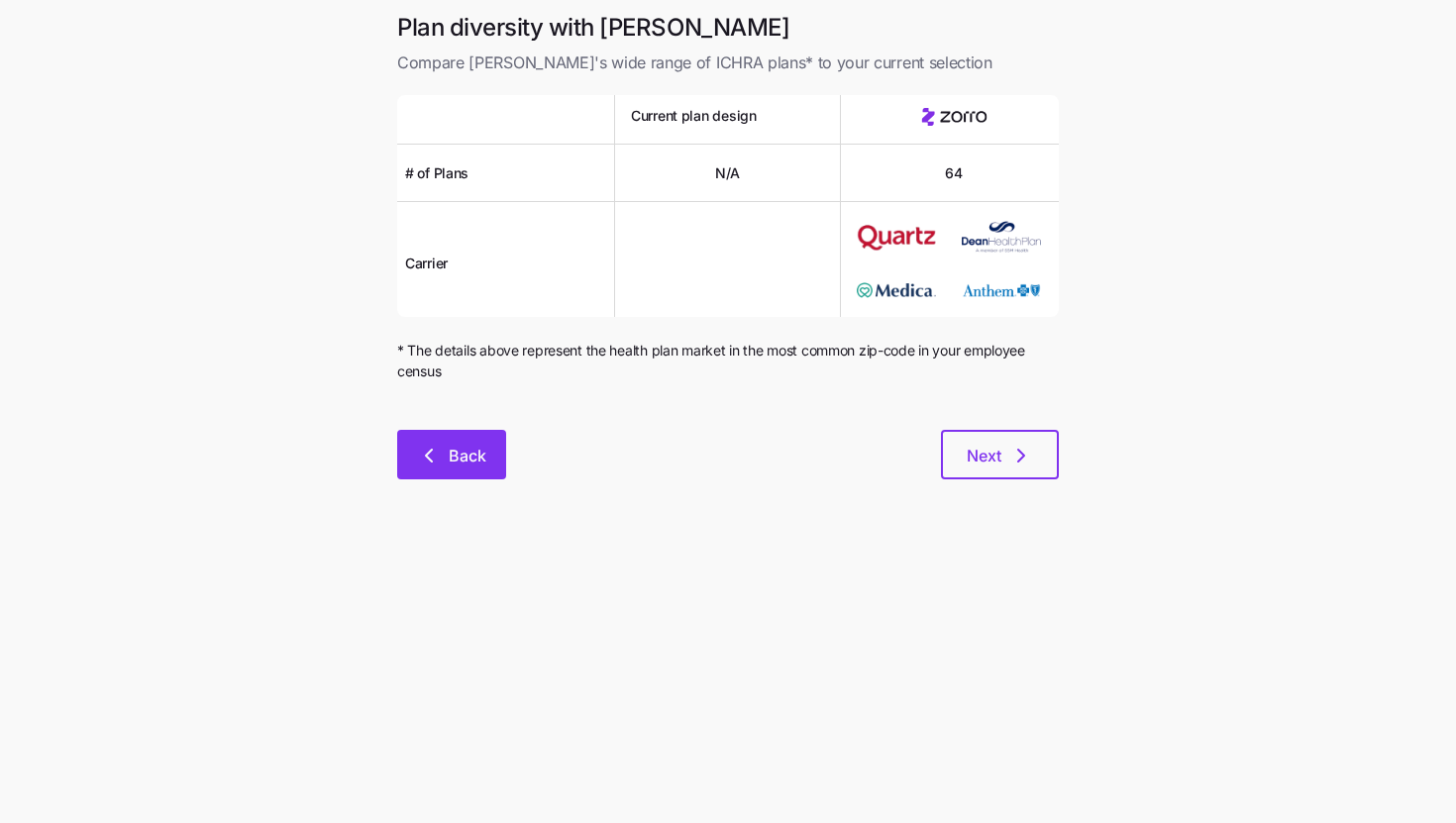
click at [503, 440] on button "Back" at bounding box center [451, 454] width 109 height 50
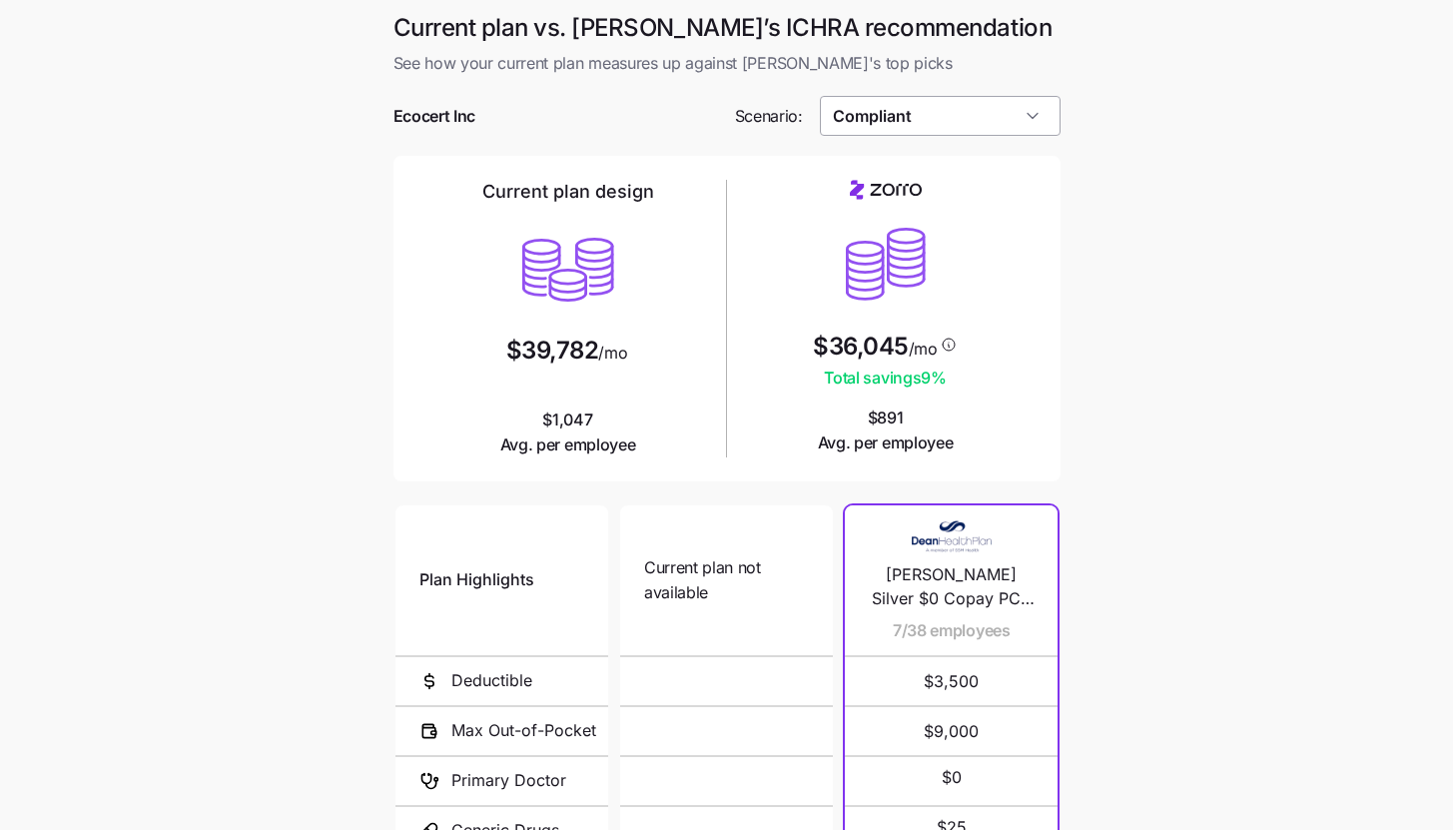
click at [867, 113] on input "Compliant" at bounding box center [940, 116] width 241 height 40
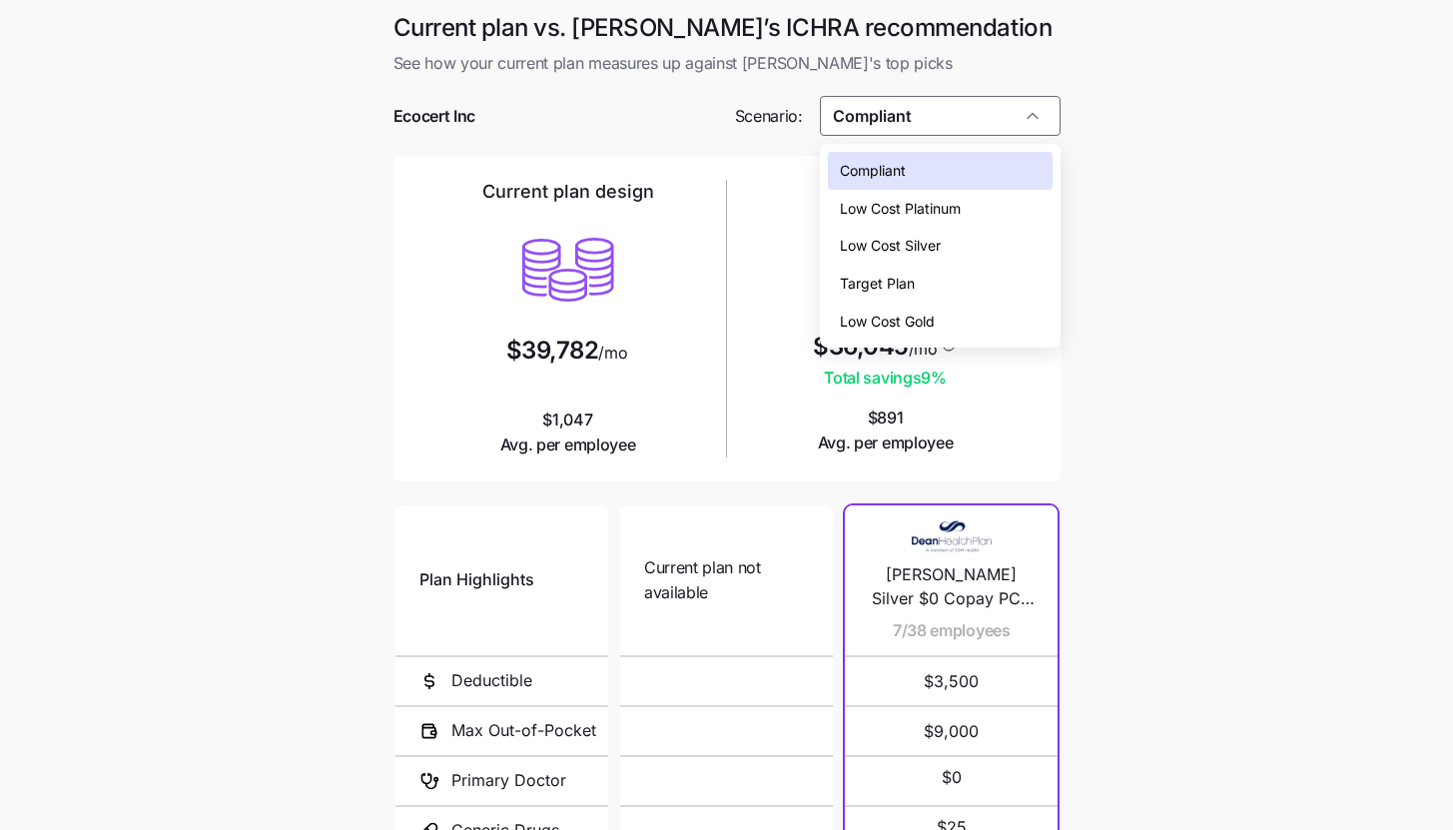
click at [902, 233] on div "Low Cost Silver" at bounding box center [940, 246] width 225 height 38
type input "Low Cost Silver"
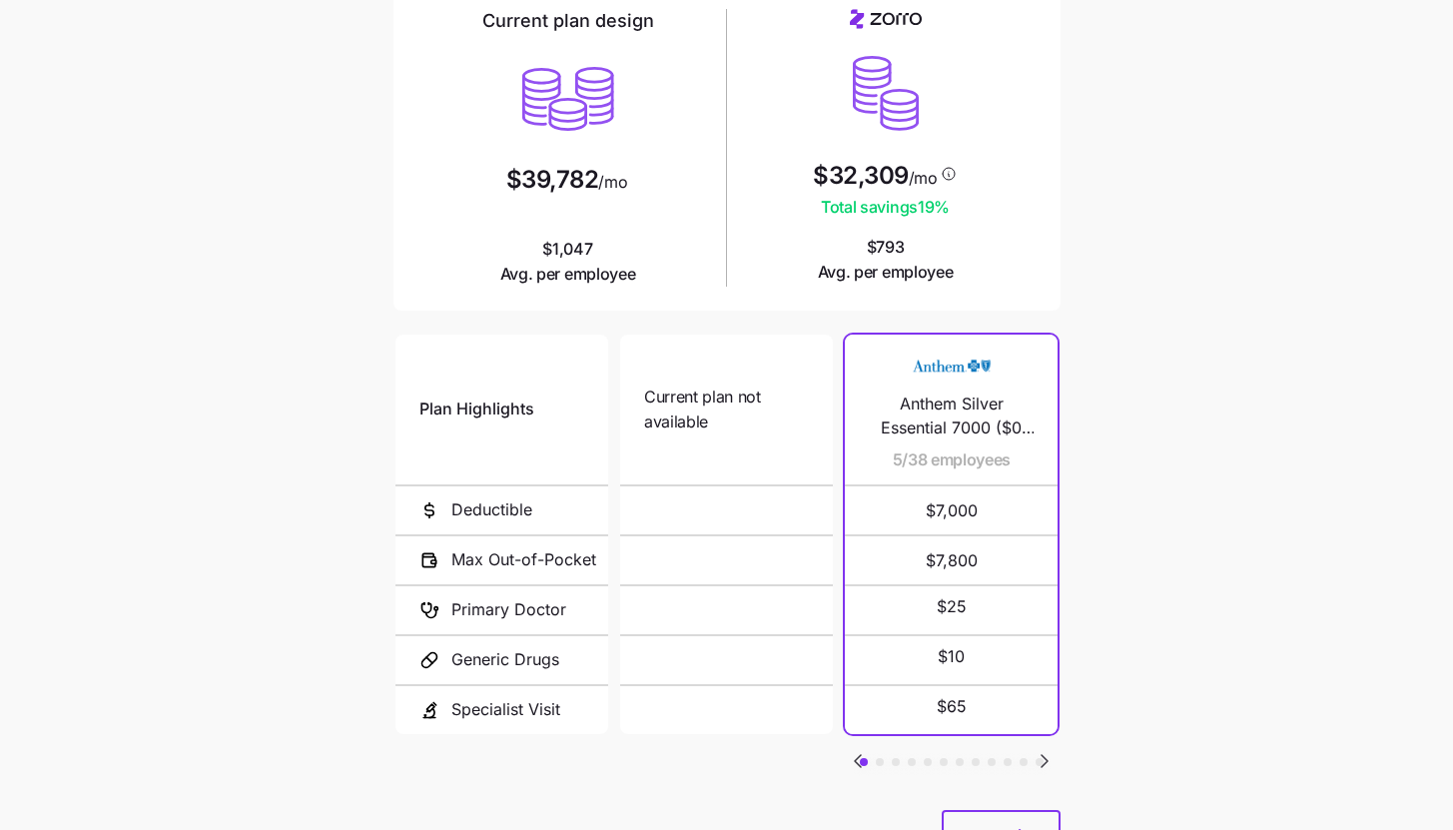
scroll to position [260, 0]
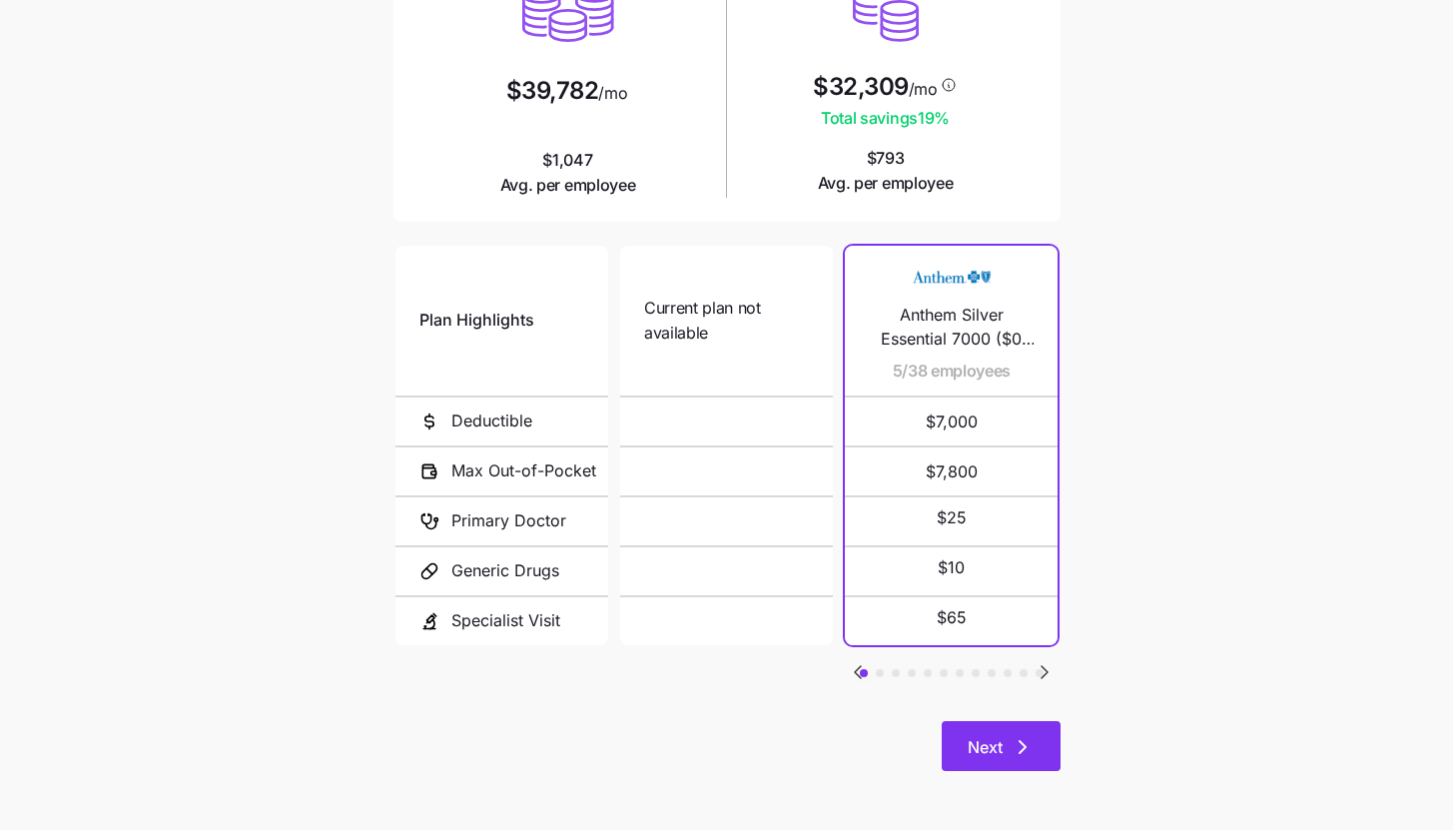
click at [1011, 742] on icon "button" at bounding box center [1023, 747] width 24 height 24
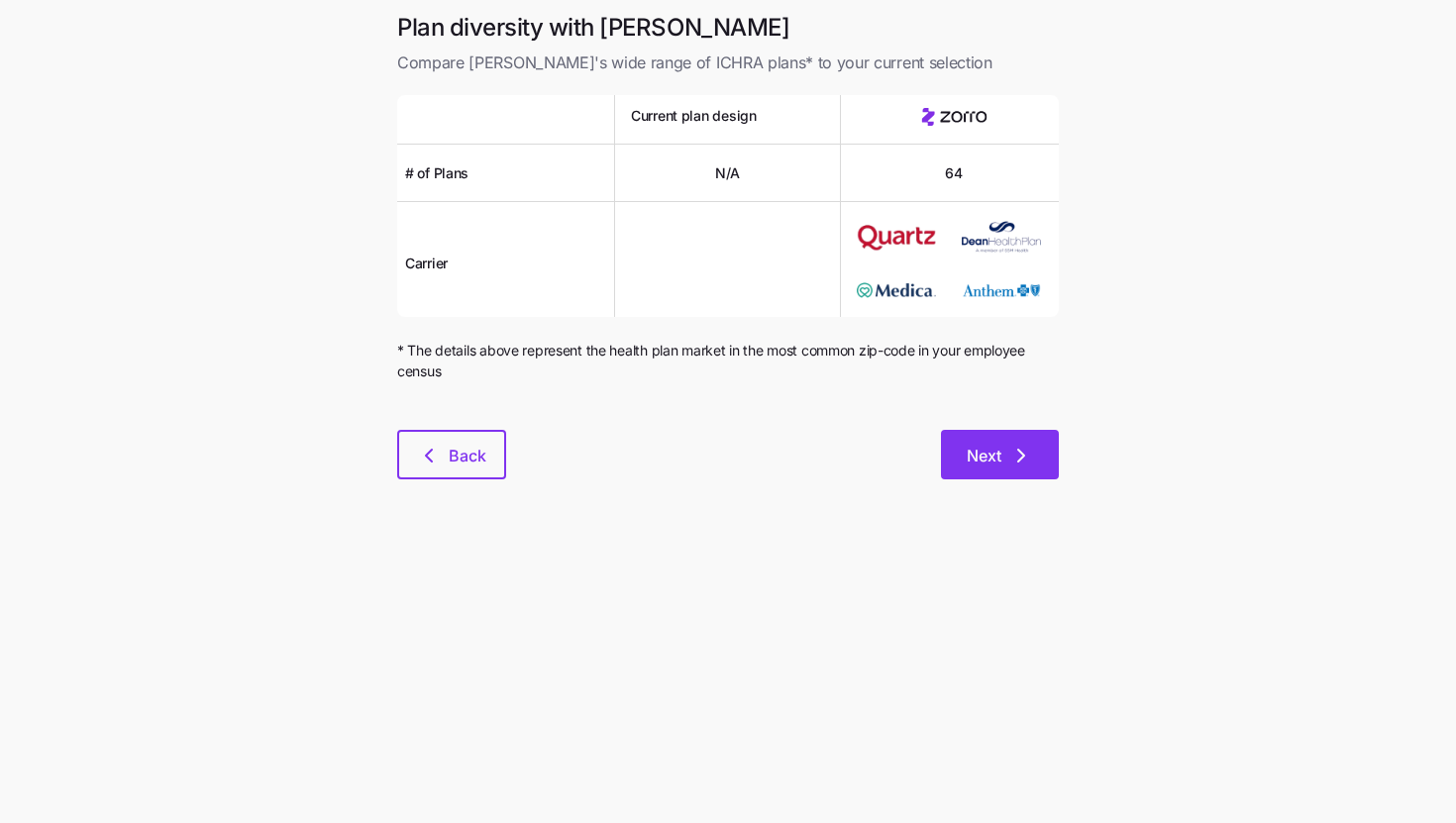
click at [1011, 474] on button "Next" at bounding box center [1000, 454] width 118 height 50
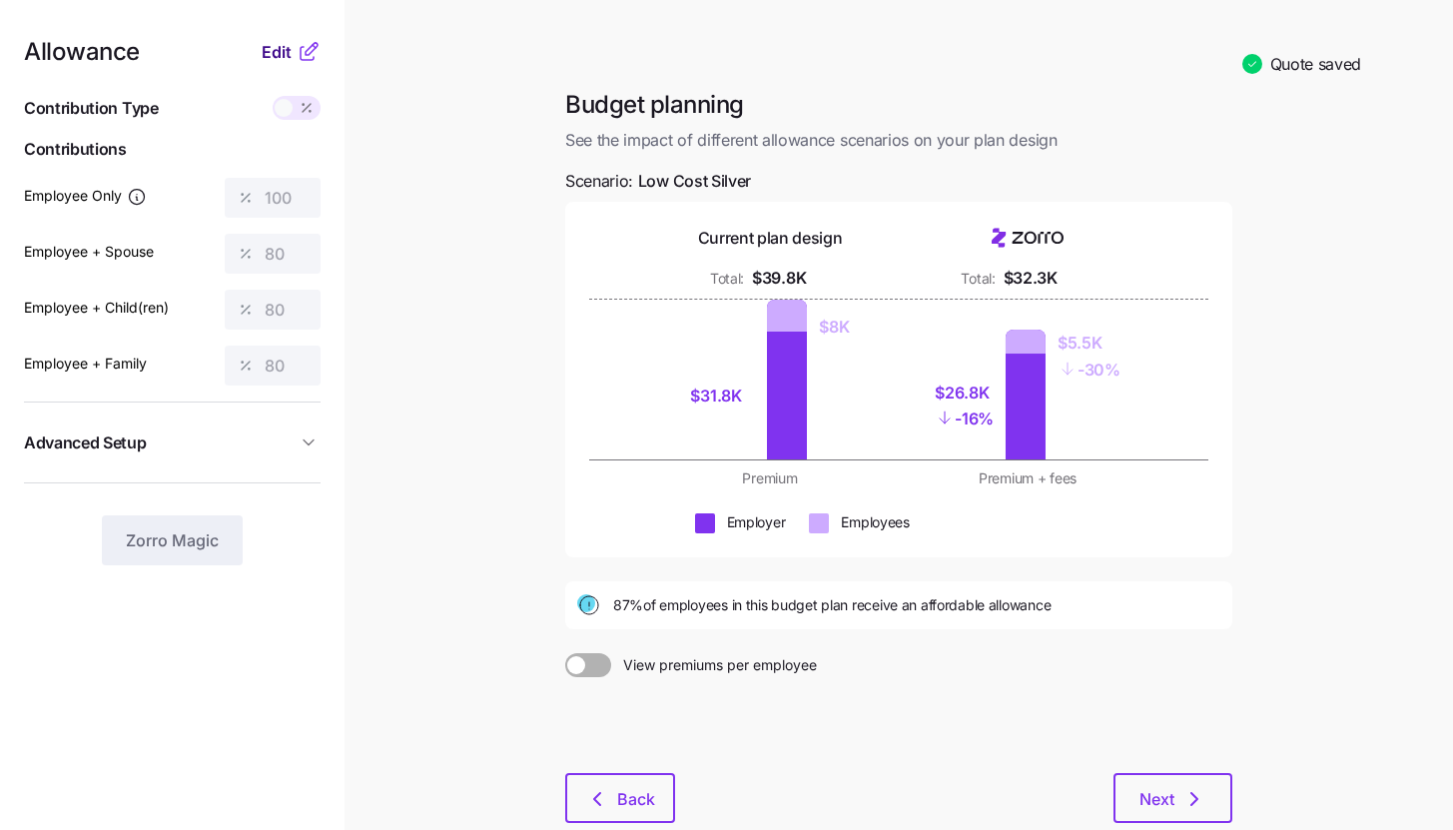
click at [289, 47] on span "Edit" at bounding box center [277, 52] width 30 height 24
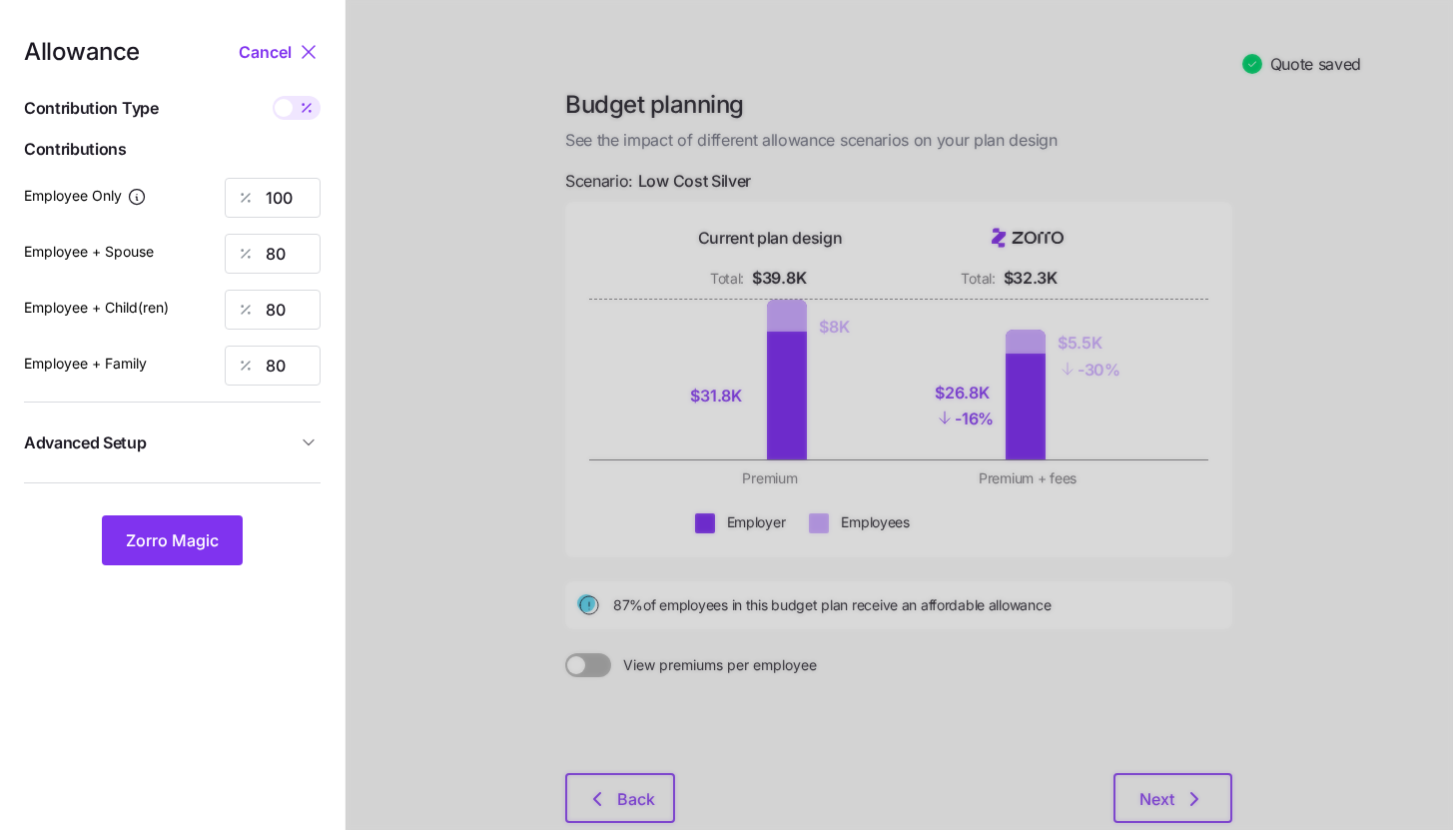
click at [269, 457] on button "Advanced Setup" at bounding box center [172, 442] width 297 height 49
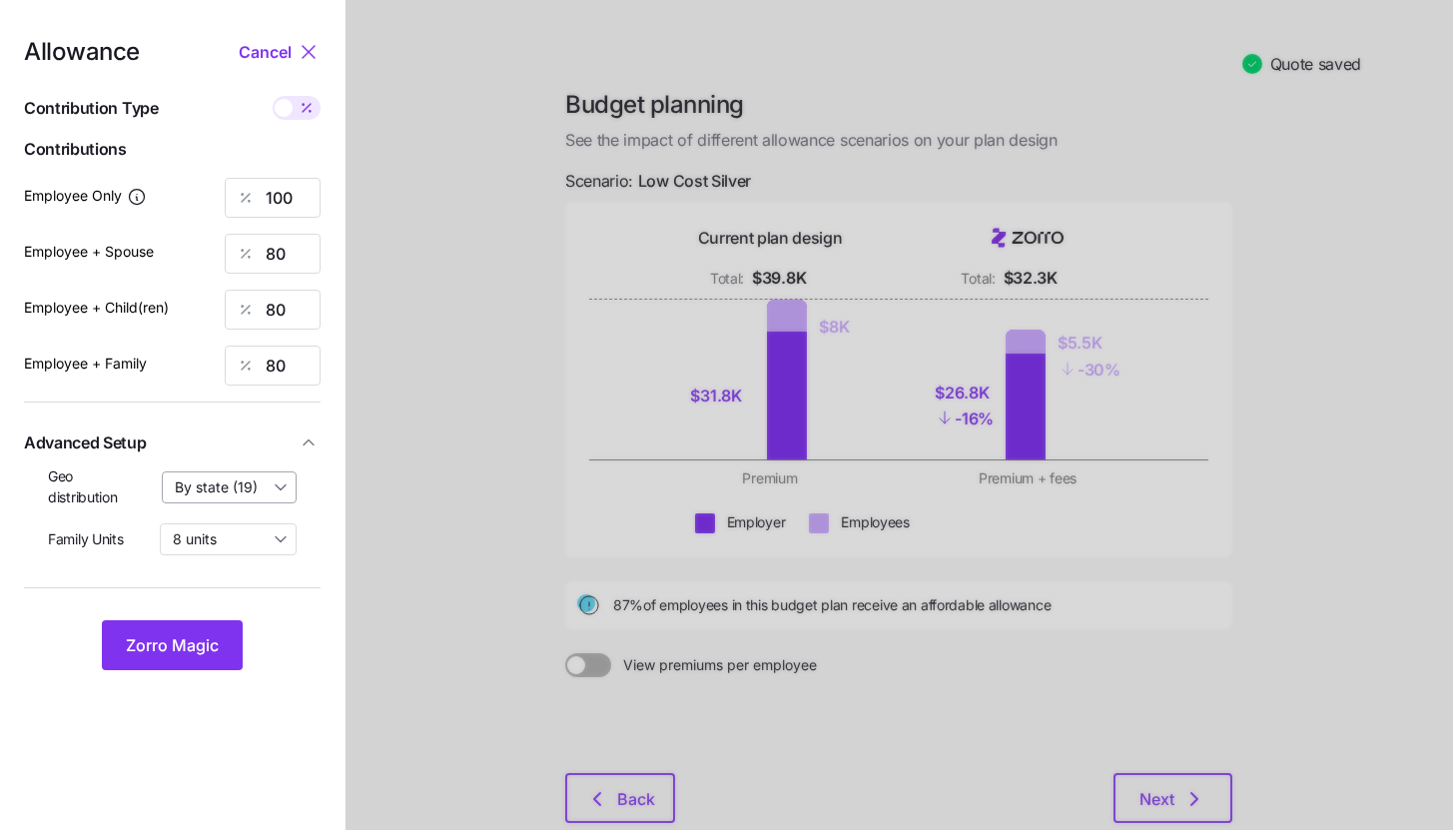
click at [252, 487] on input "By state (19)" at bounding box center [230, 487] width 136 height 32
click at [251, 564] on span "By area (38)" at bounding box center [222, 569] width 82 height 22
type input "By area (38)"
click at [217, 635] on span "Zorro Magic" at bounding box center [172, 645] width 93 height 24
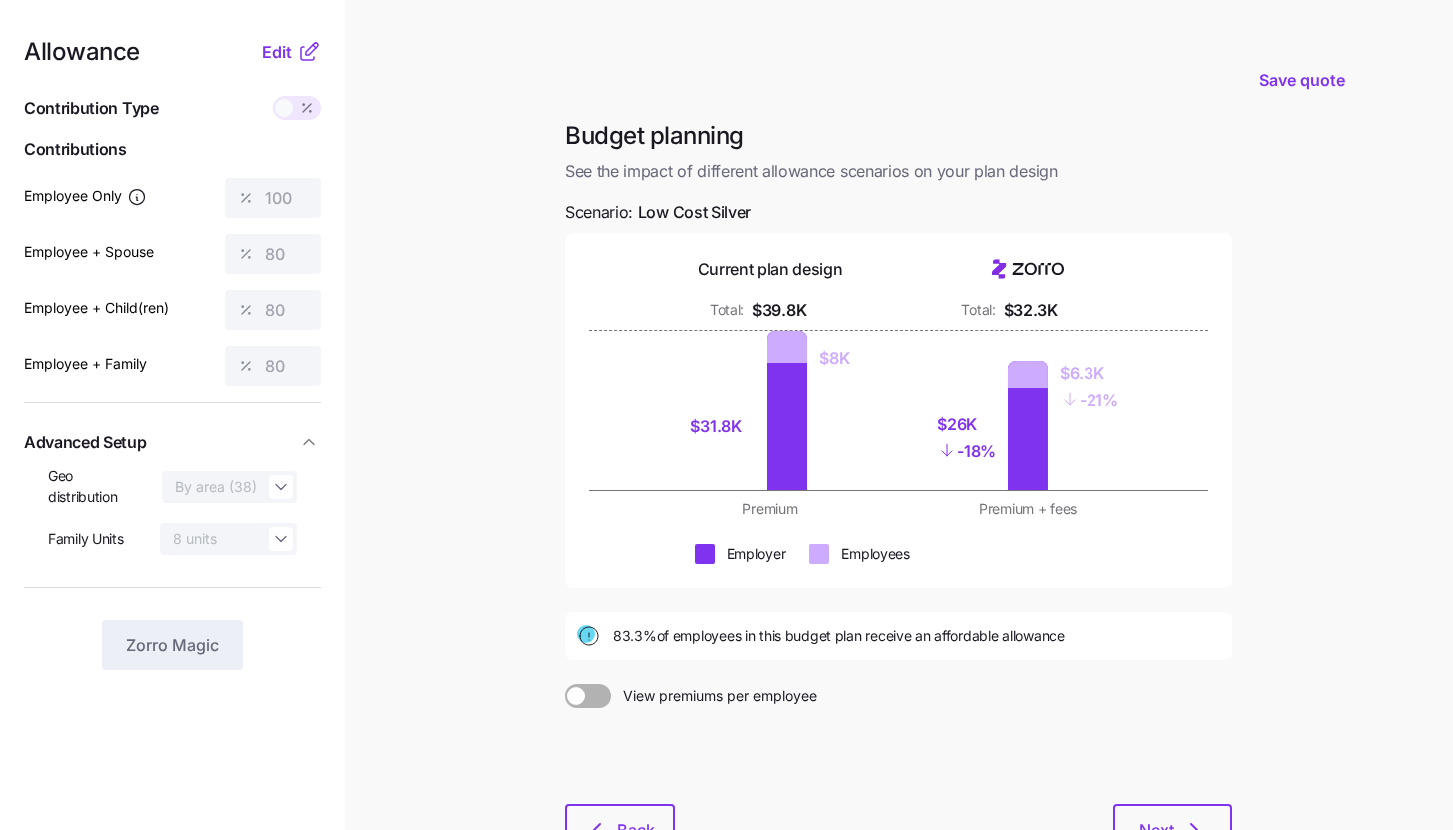
click at [303, 54] on icon at bounding box center [309, 52] width 24 height 24
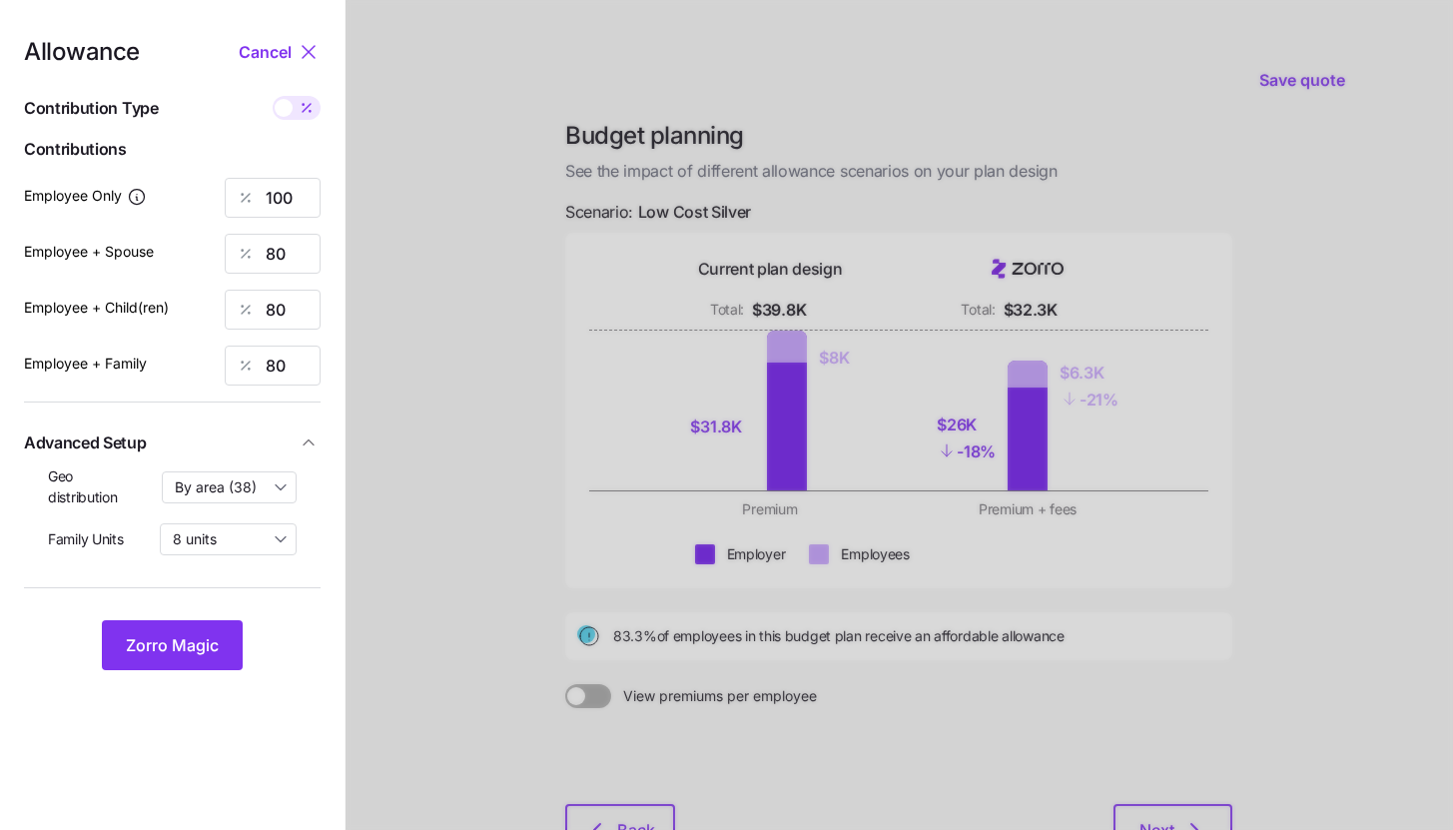
click at [304, 113] on icon at bounding box center [307, 108] width 16 height 16
click at [273, 96] on input "checkbox" at bounding box center [273, 96] width 0 height 0
type input "551"
type input "881"
type input "744"
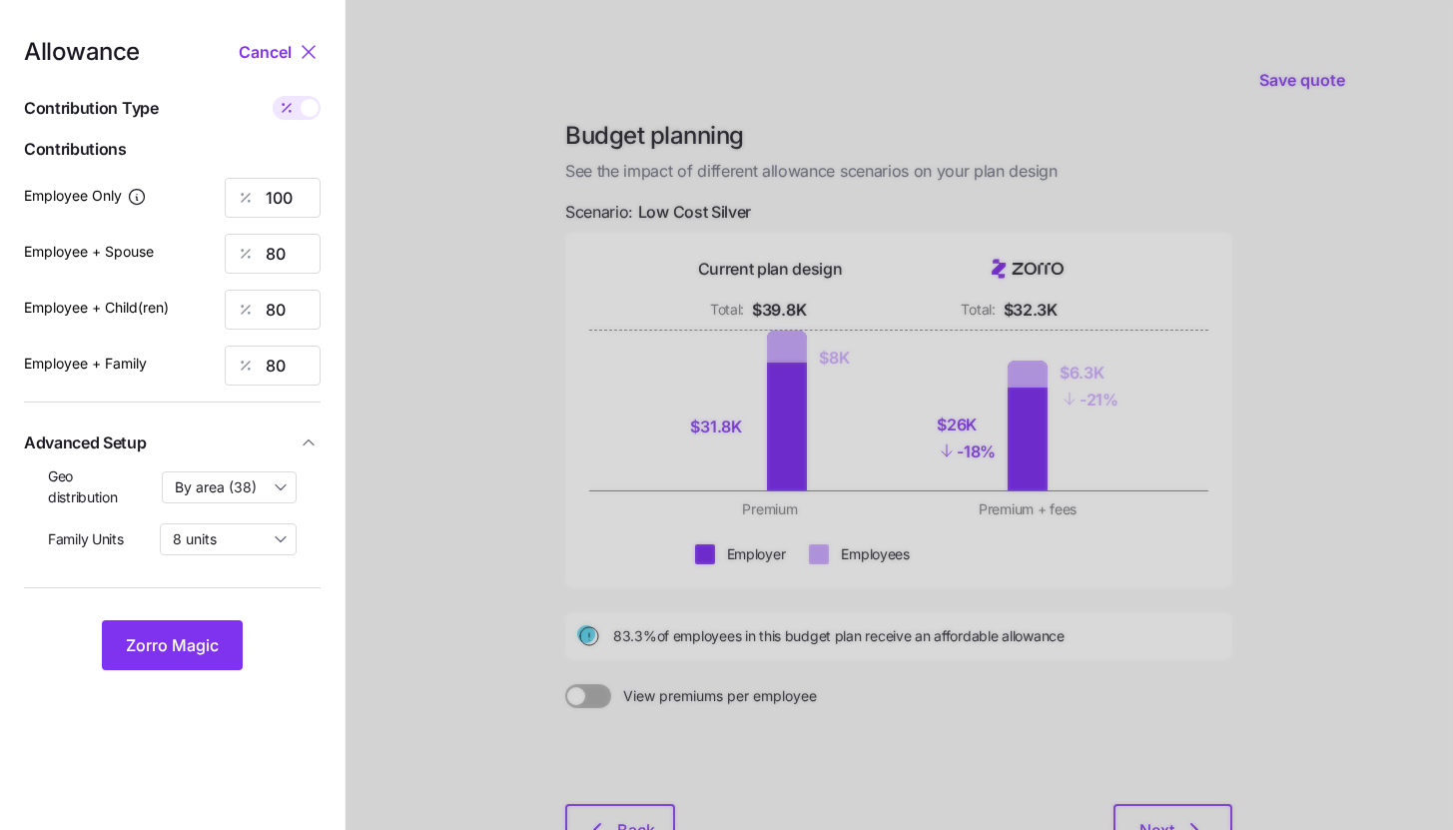
type input "1185"
click at [304, 113] on span at bounding box center [310, 108] width 18 height 18
click at [273, 96] on input "checkbox" at bounding box center [273, 96] width 0 height 0
type input "100"
type input "80"
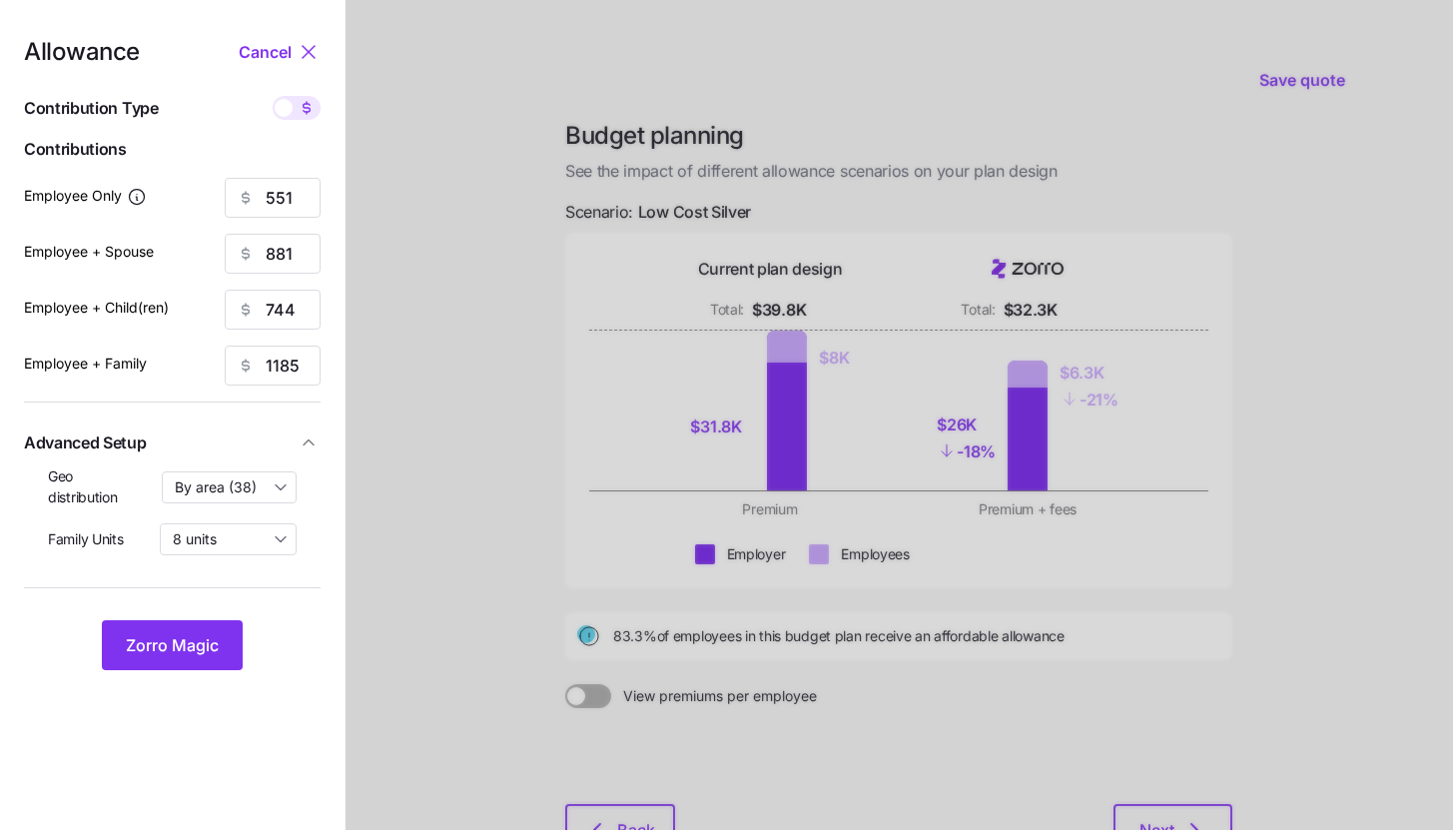
type input "80"
click at [293, 252] on input "80" at bounding box center [273, 254] width 96 height 40
type input "100"
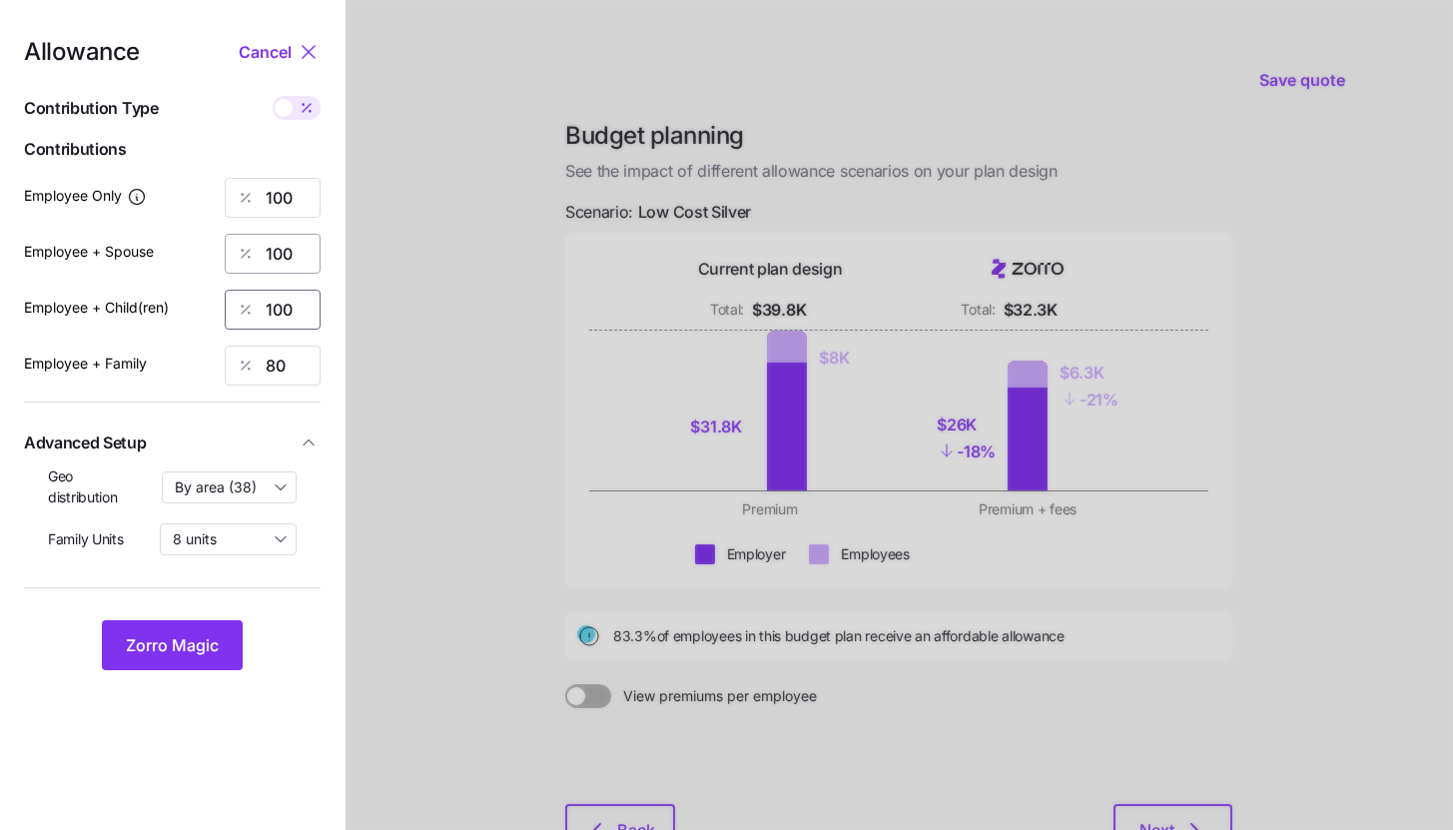
type input "100"
click at [193, 635] on span "Zorro Magic" at bounding box center [172, 645] width 93 height 24
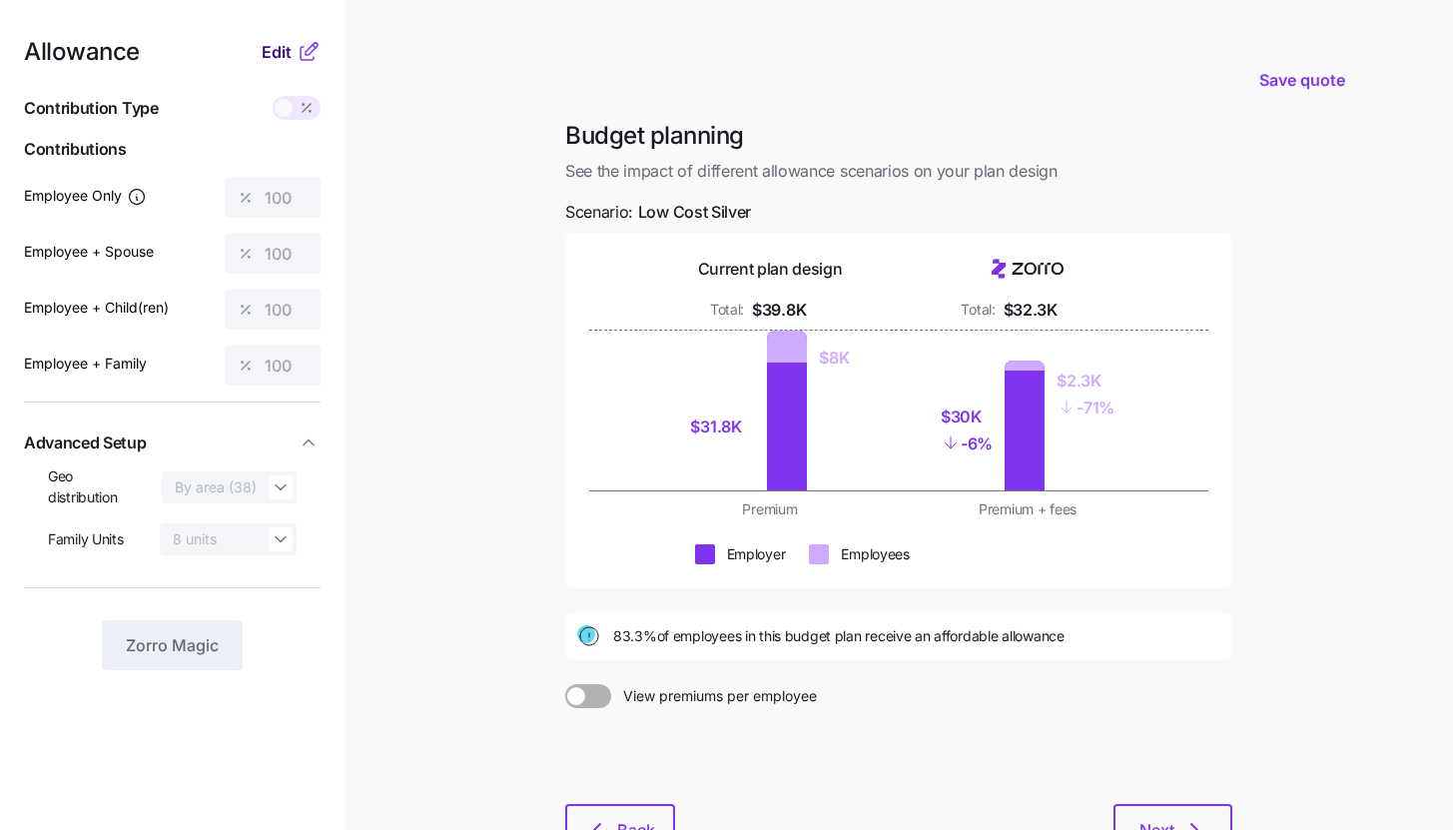
click at [284, 48] on span "Edit" at bounding box center [277, 52] width 30 height 24
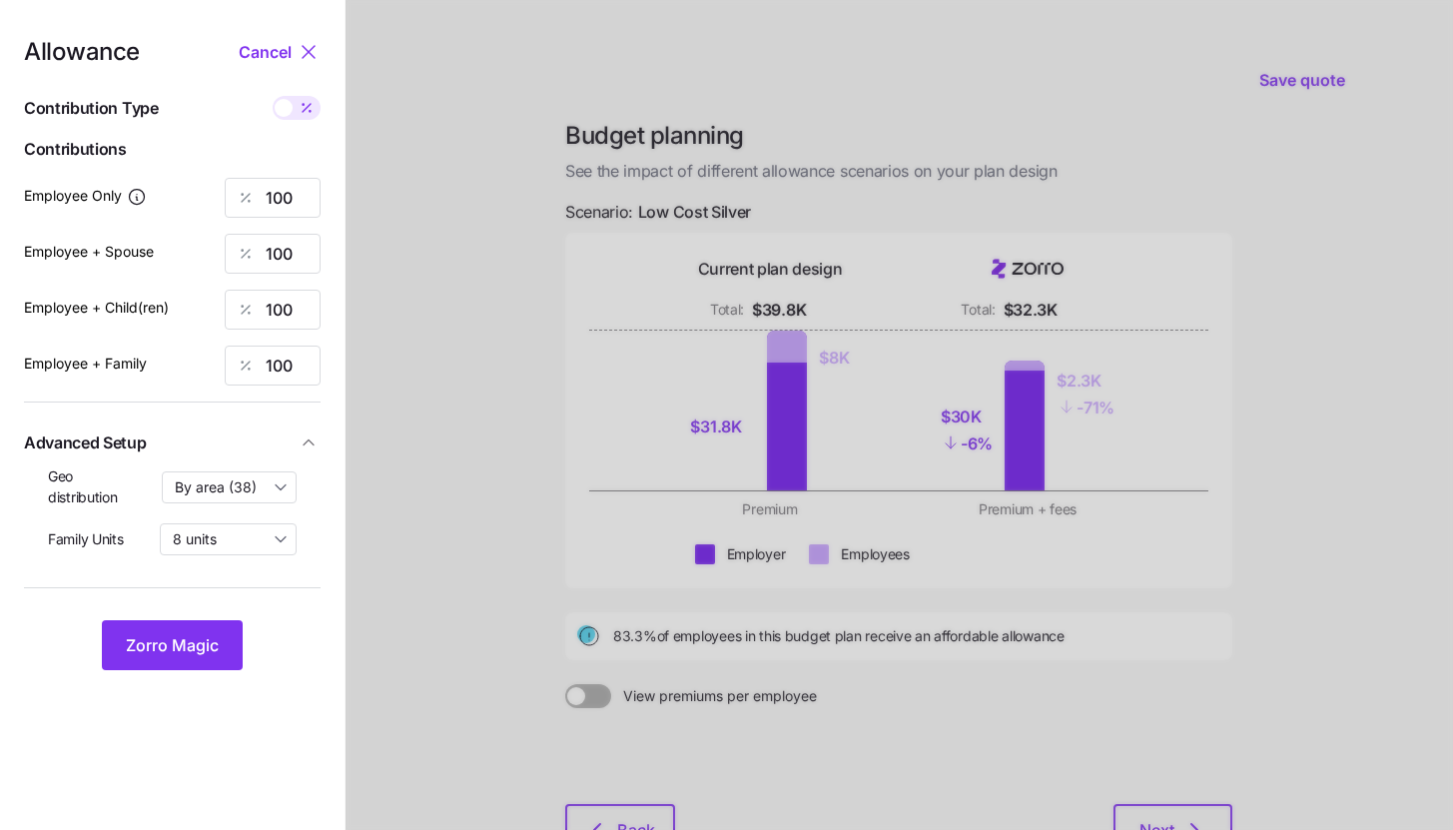
click at [300, 94] on div "Allowance Cancel Contribution Type Use classes Contributions Employee Only 100 …" at bounding box center [172, 355] width 297 height 630
click at [287, 207] on input "100" at bounding box center [273, 198] width 96 height 40
type input "95"
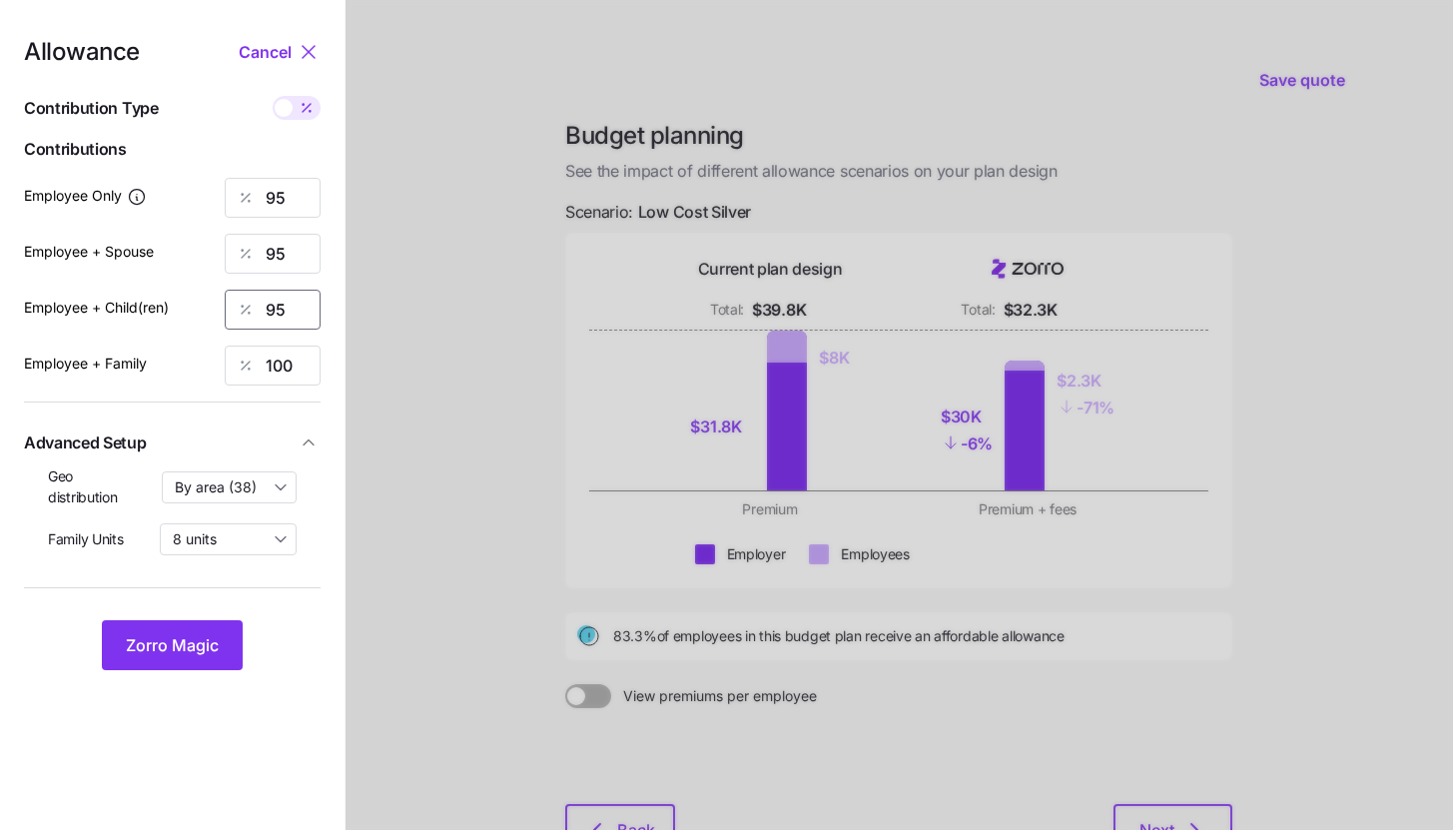
type input "95"
click at [184, 665] on button "Zorro Magic" at bounding box center [172, 645] width 141 height 50
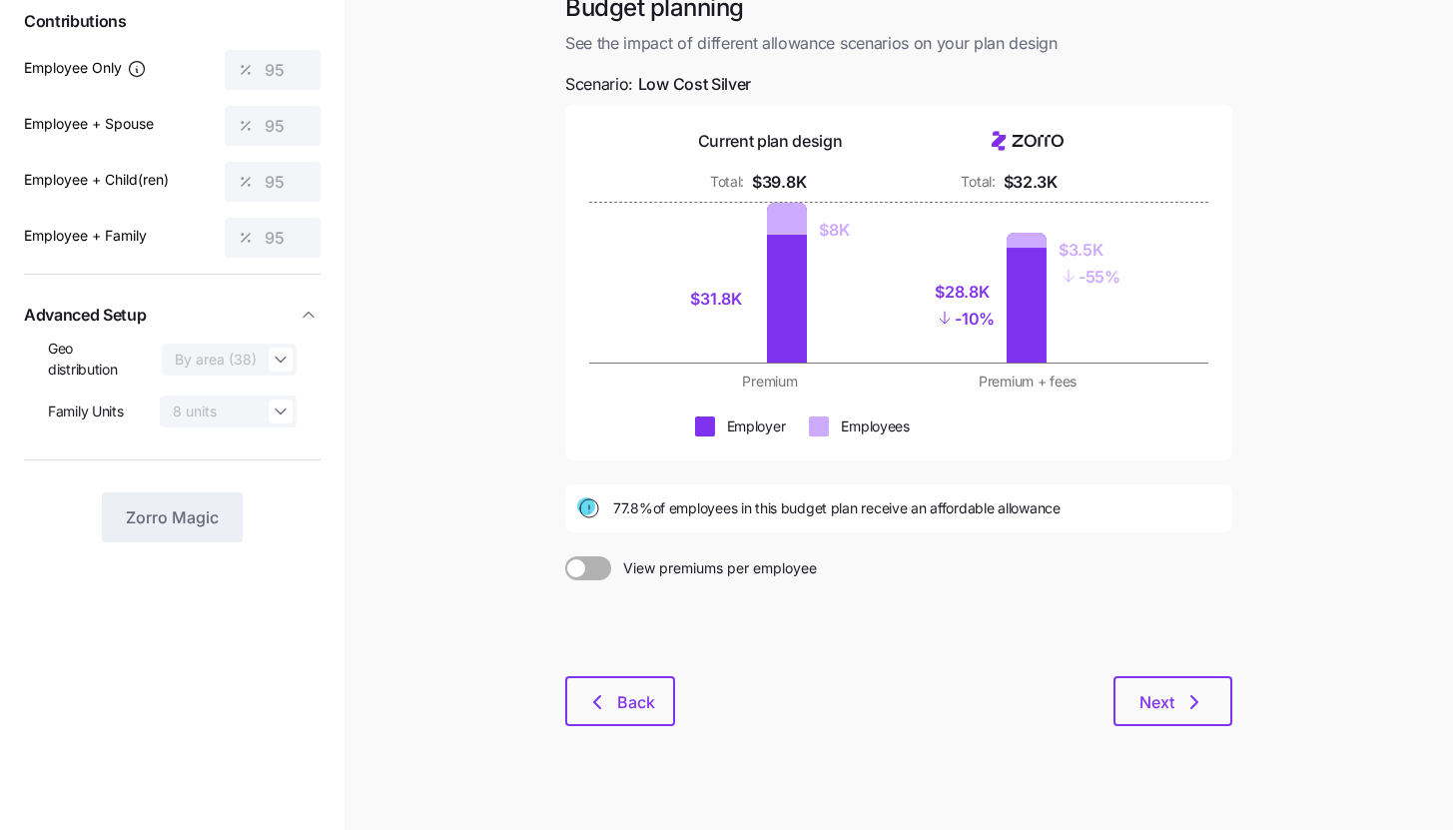
scroll to position [152, 0]
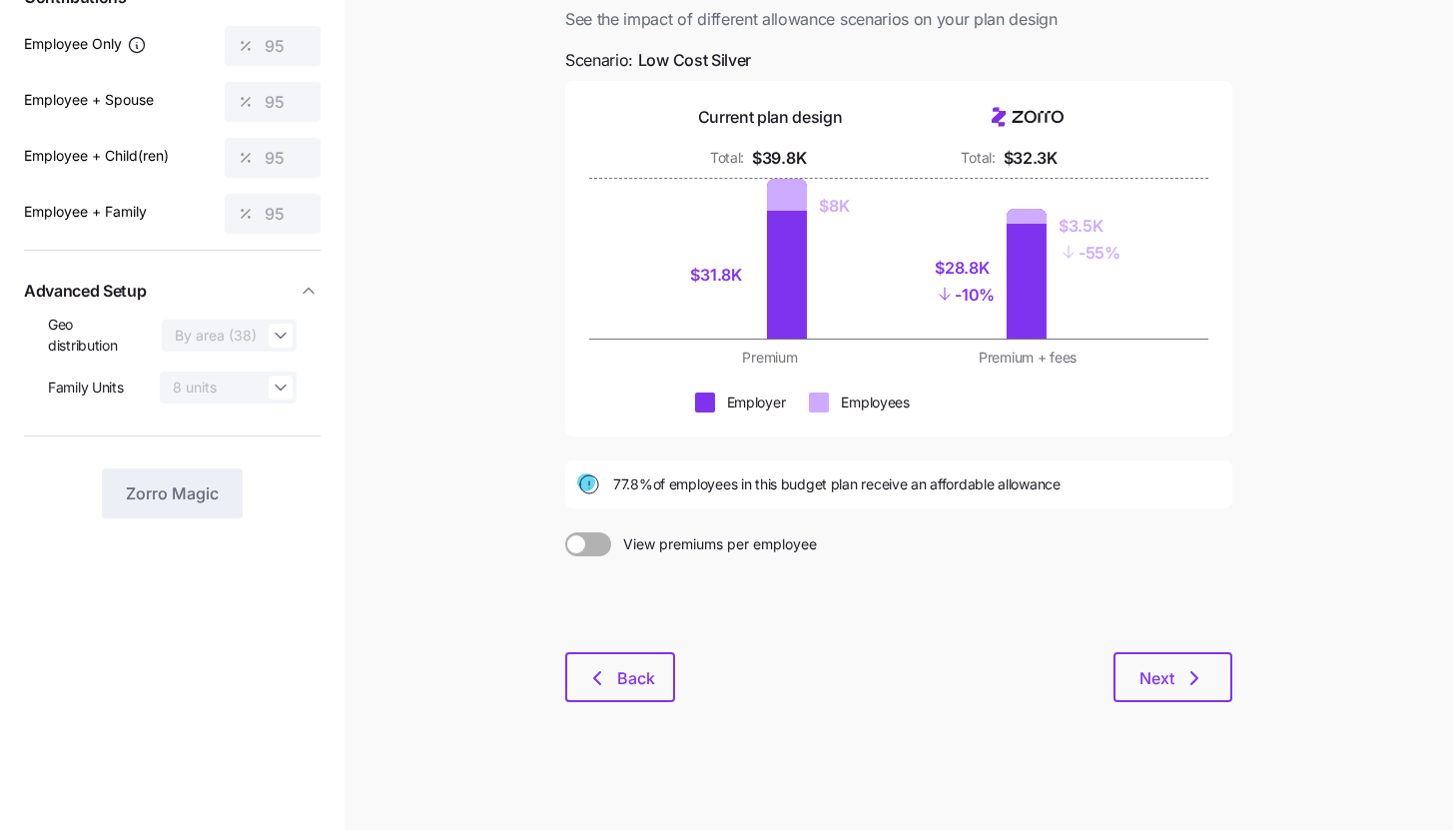
click at [1180, 703] on div "Budget planning See the impact of different allowance scenarios on your plan de…" at bounding box center [898, 347] width 699 height 758
click at [1178, 684] on span "Next" at bounding box center [1173, 678] width 67 height 24
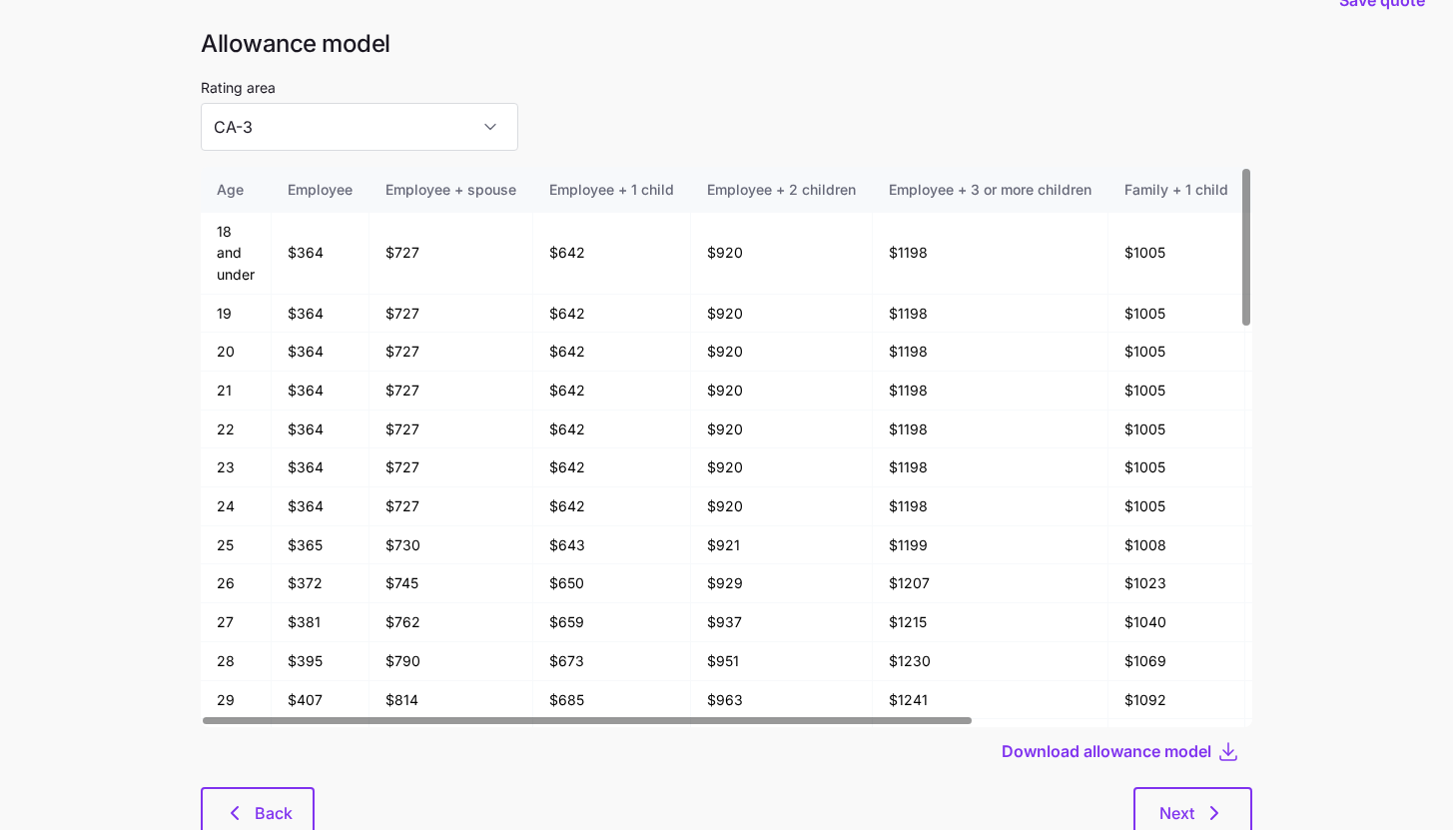
scroll to position [107, 0]
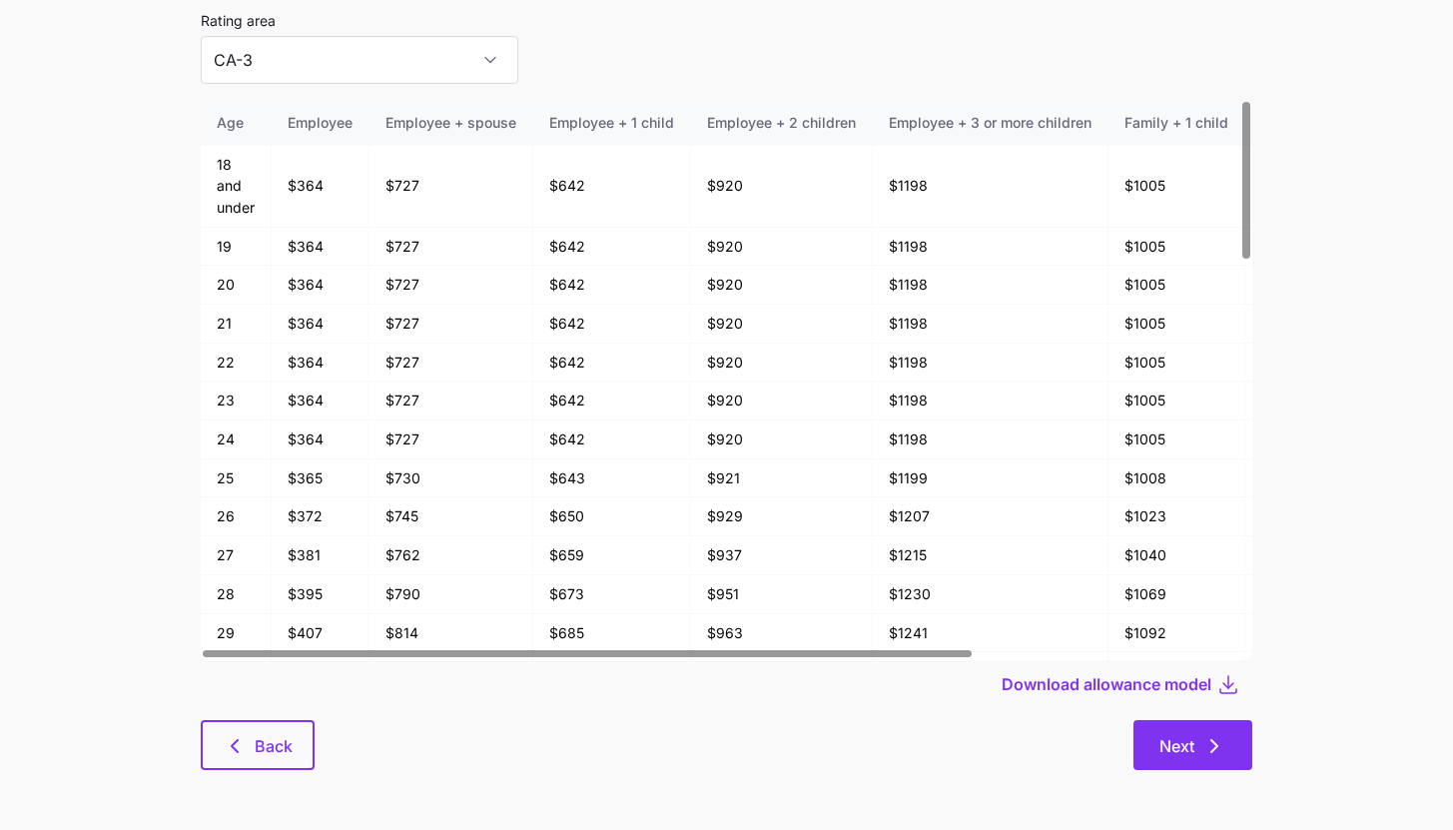
click at [1213, 768] on button "Next" at bounding box center [1193, 745] width 119 height 50
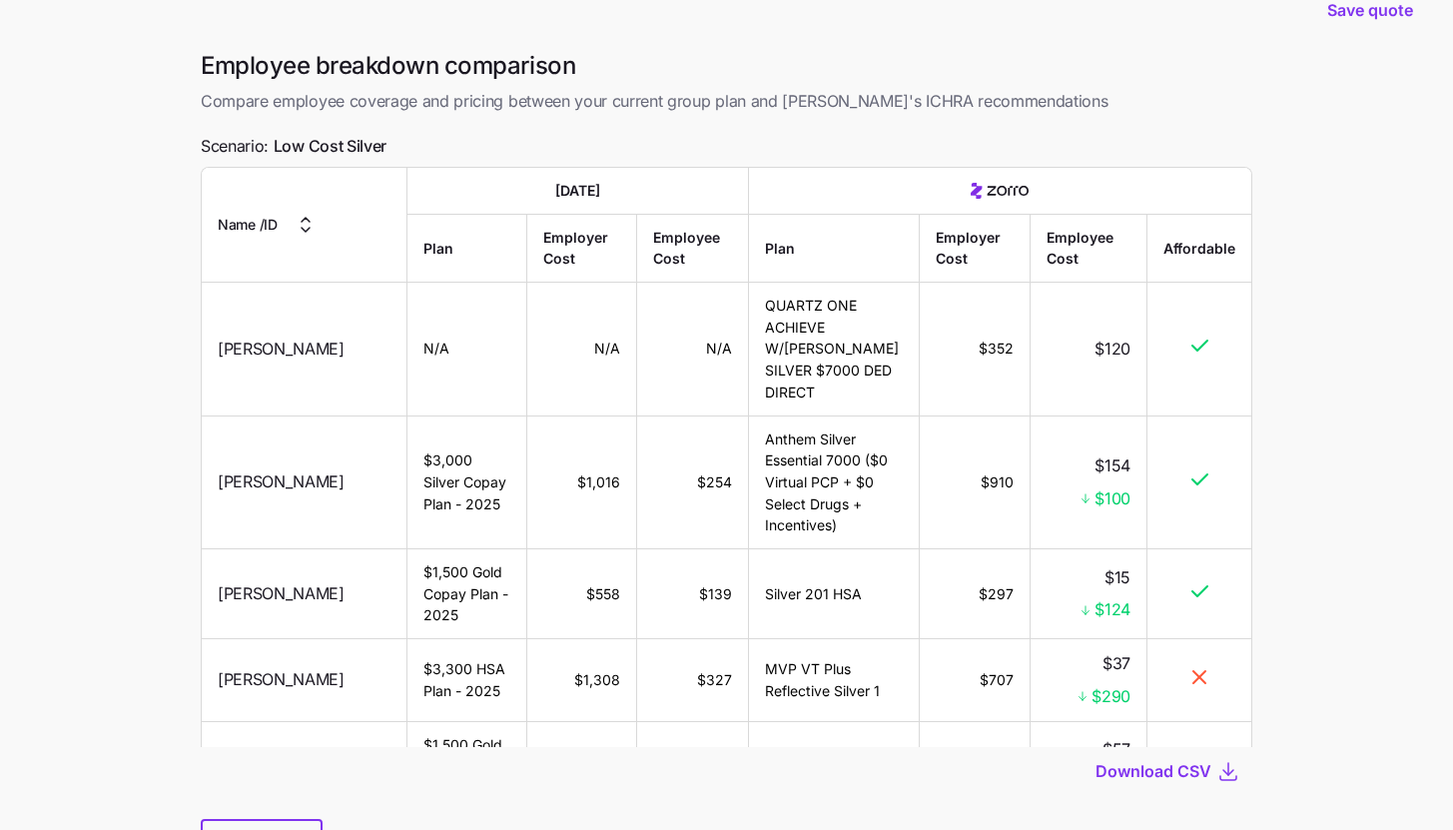
scroll to position [141, 0]
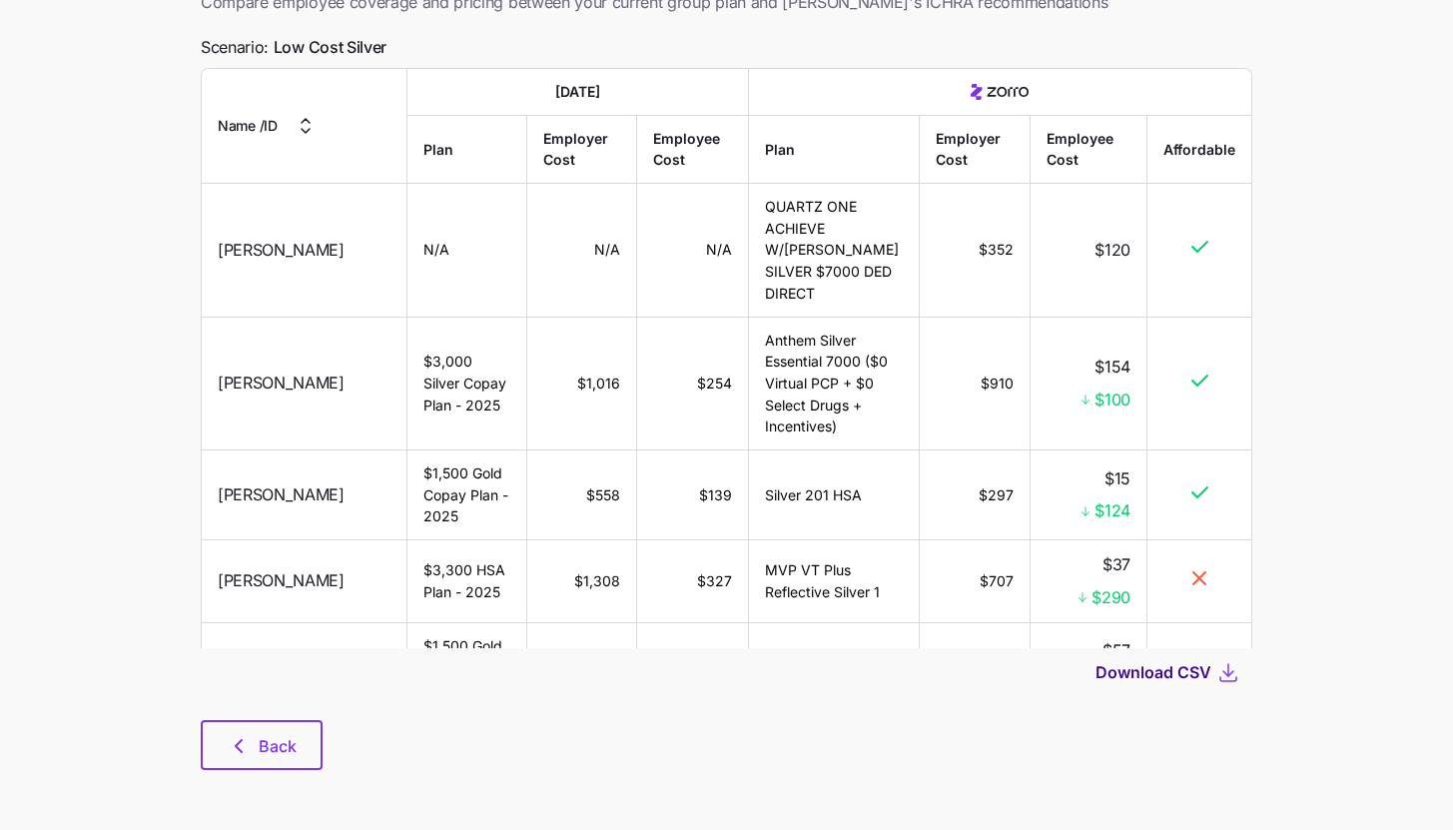
click at [1181, 676] on span "Download CSV" at bounding box center [1154, 672] width 116 height 24
